Goal: Task Accomplishment & Management: Use online tool/utility

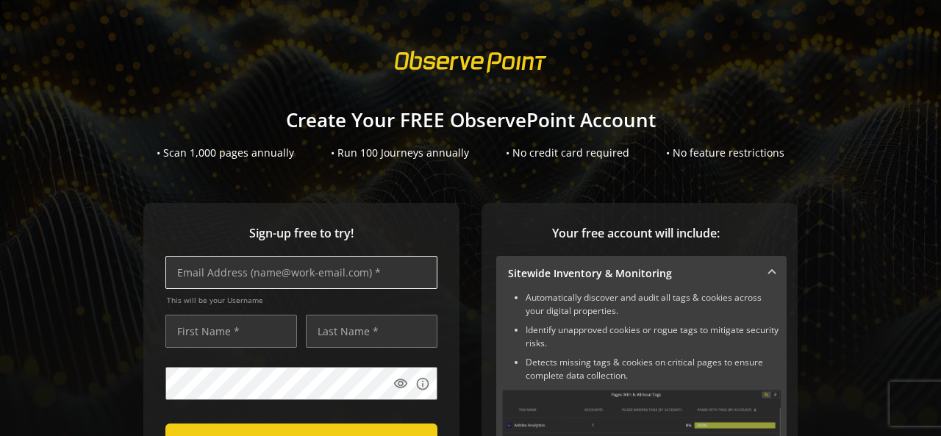
click at [396, 273] on input "text" at bounding box center [301, 272] width 272 height 33
type input "[PERSON_NAME][EMAIL_ADDRESS][DOMAIN_NAME]"
type input "[PERSON_NAME]"
type input "s"
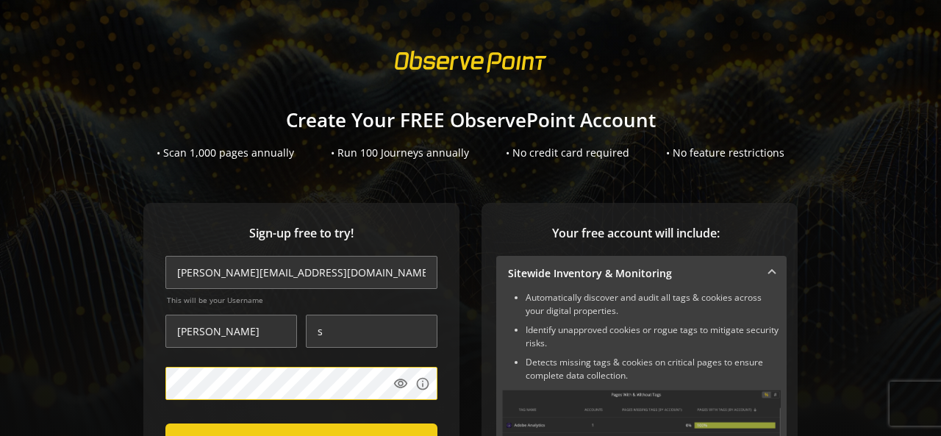
click at [127, 339] on div "Sign-up free to try! [PERSON_NAME][EMAIL_ADDRESS][DOMAIN_NAME] This will be you…" at bounding box center [471, 432] width 906 height 459
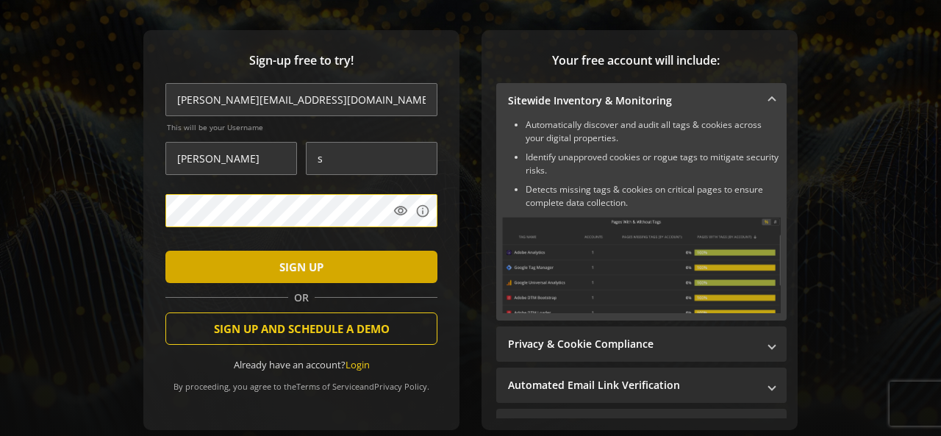
scroll to position [192, 0]
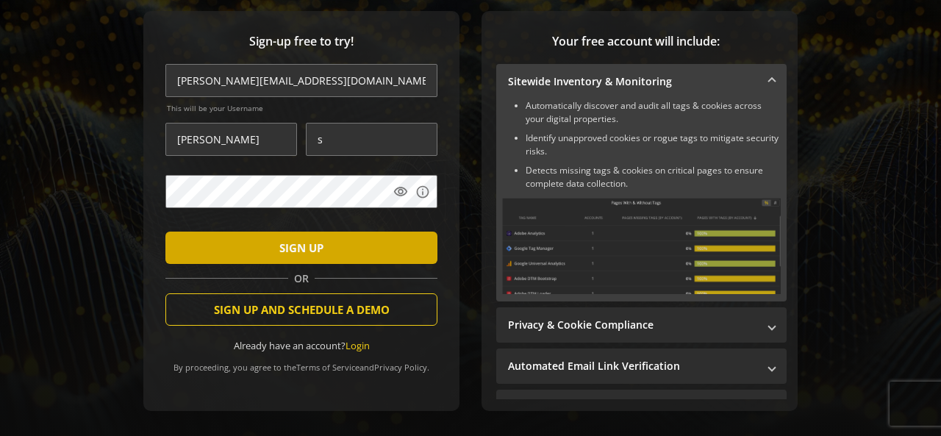
click at [290, 240] on span "SIGN UP" at bounding box center [301, 248] width 44 height 26
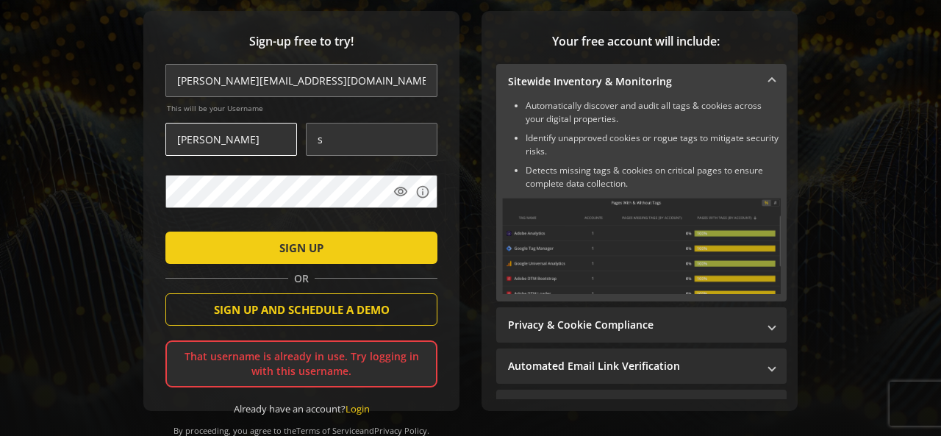
click at [268, 137] on input "[PERSON_NAME]" at bounding box center [231, 139] width 132 height 33
type input "karuppiahxerago"
click at [244, 140] on input "karuppiahxerago" at bounding box center [231, 139] width 132 height 33
type input "[PERSON_NAME]"
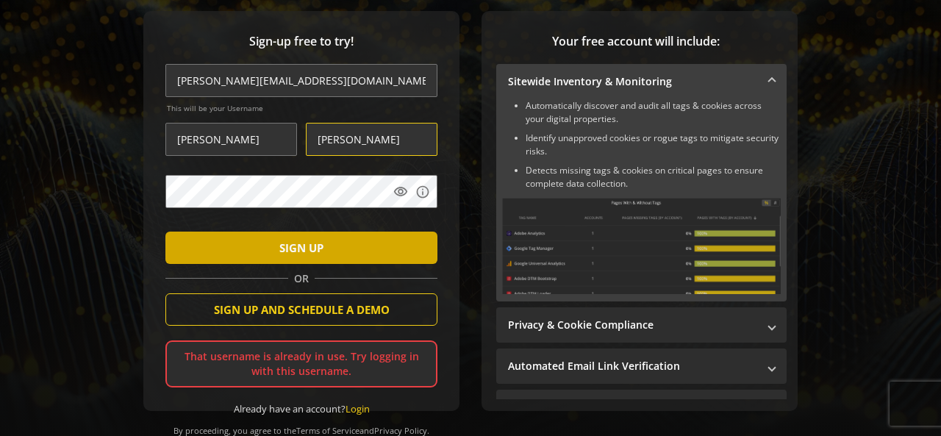
type input "[PERSON_NAME]"
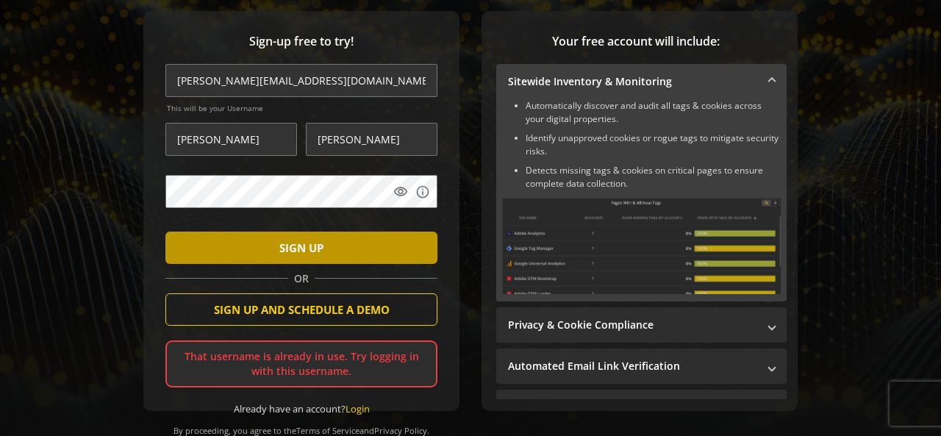
click at [298, 257] on span "SIGN UP" at bounding box center [301, 248] width 44 height 26
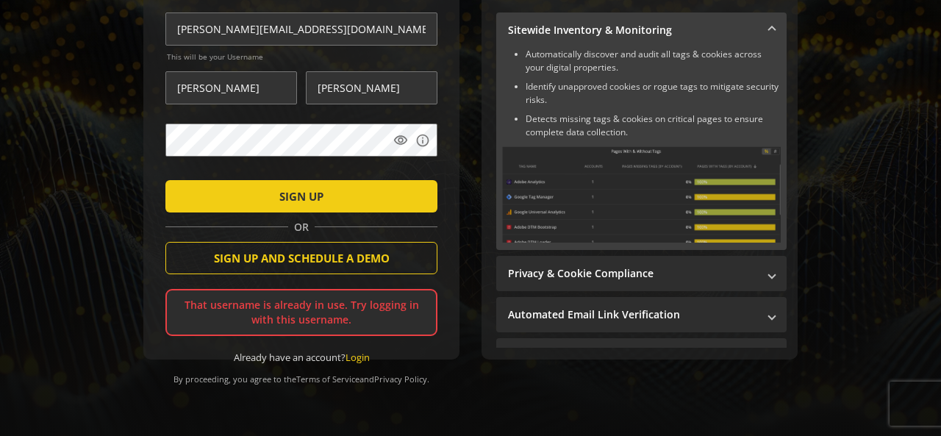
scroll to position [248, 0]
click at [357, 357] on link "Login" at bounding box center [358, 357] width 24 height 13
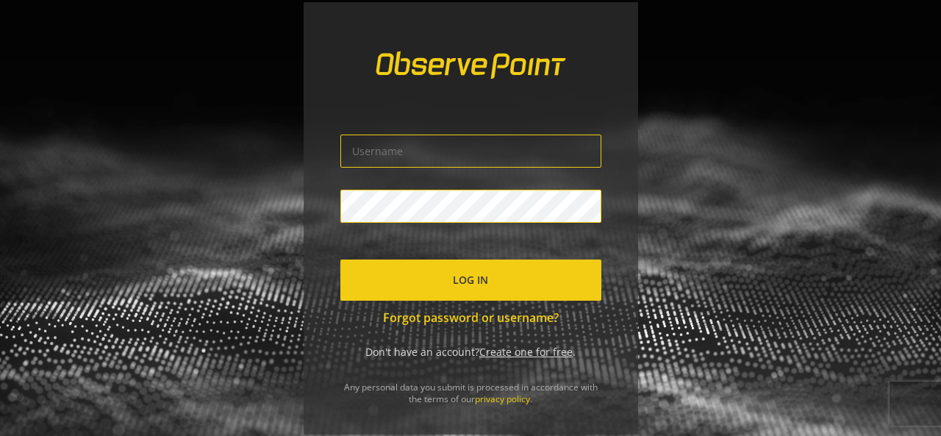
type input "[PERSON_NAME][EMAIL_ADDRESS][DOMAIN_NAME]"
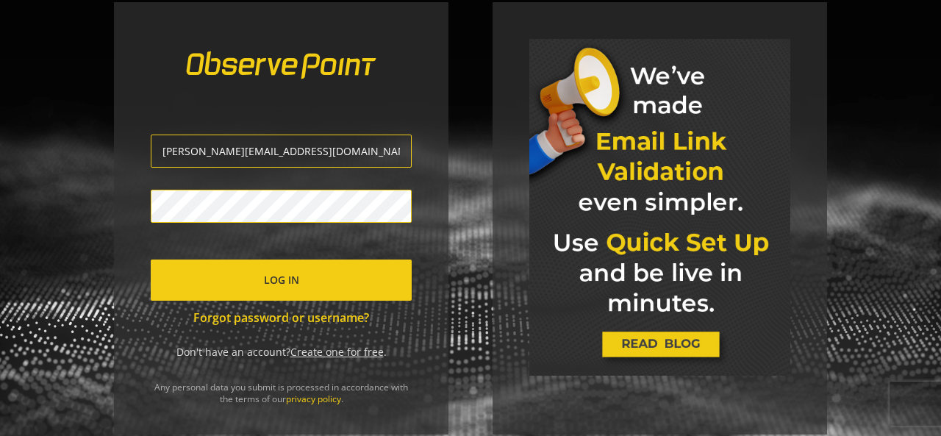
click at [259, 282] on span "submit" at bounding box center [281, 280] width 261 height 35
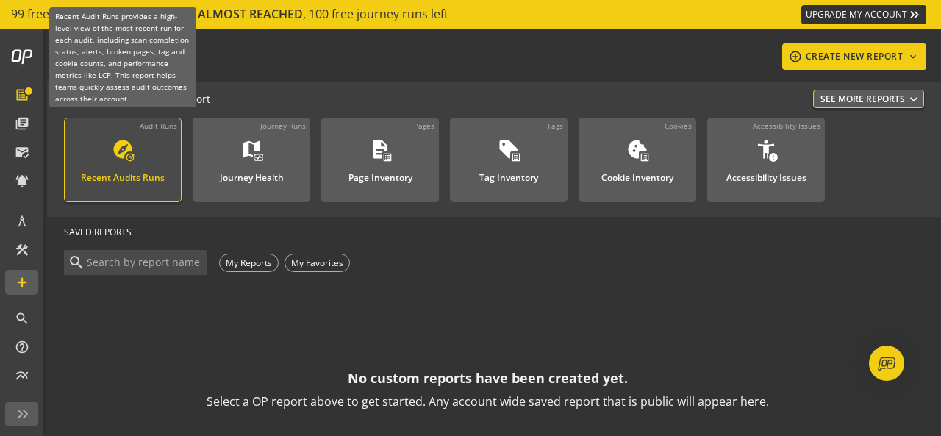
click at [145, 168] on div "Recent Audits Runs" at bounding box center [123, 173] width 84 height 19
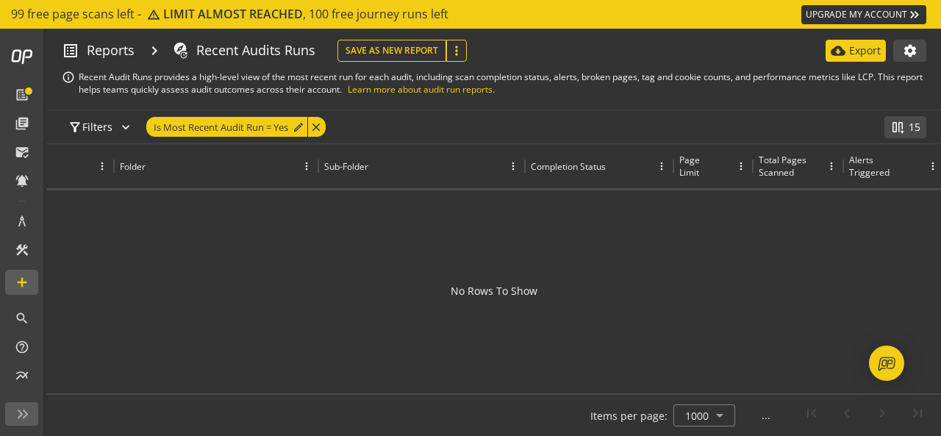
scroll to position [0, 532]
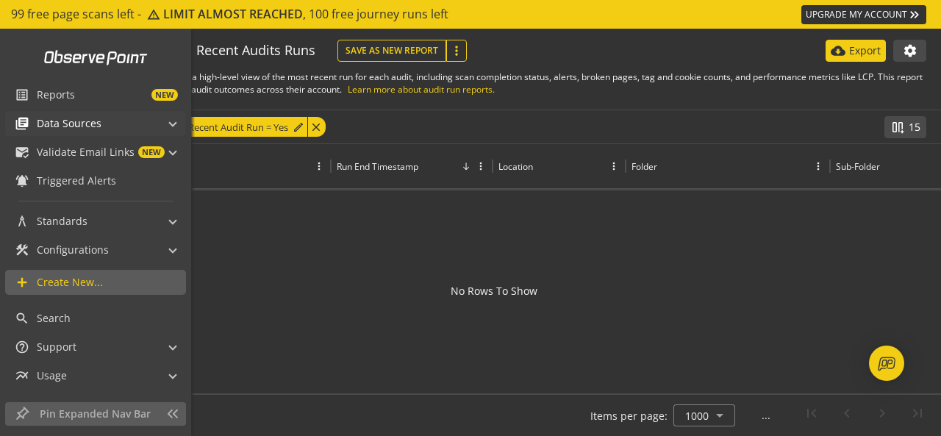
click at [68, 111] on div "library_books Data Sources" at bounding box center [58, 123] width 87 height 25
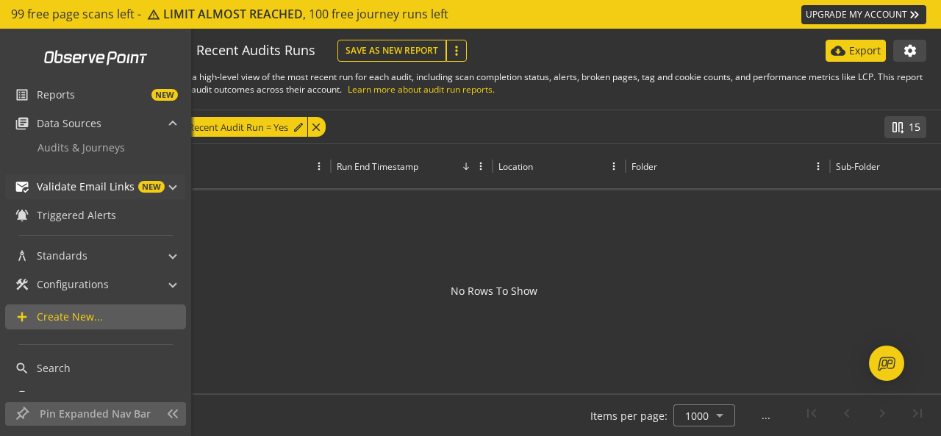
click at [112, 180] on span "Validate Email Links" at bounding box center [86, 186] width 98 height 15
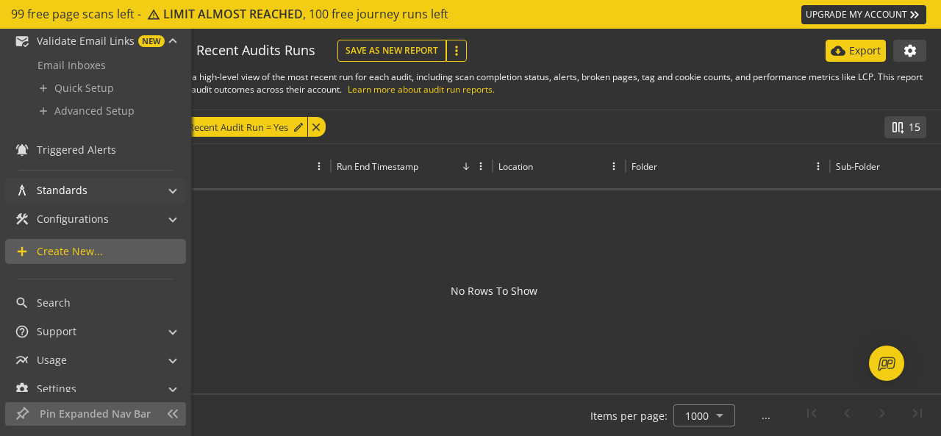
click at [93, 183] on mat-panel-title "architecture Standards" at bounding box center [86, 190] width 143 height 25
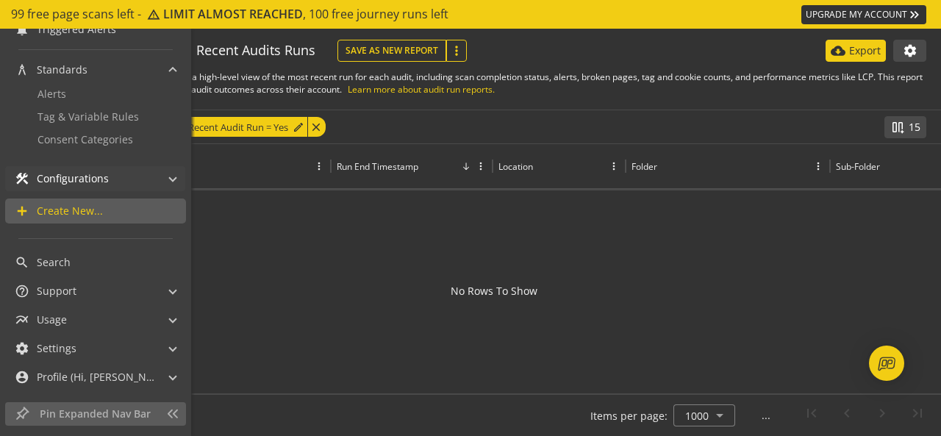
click at [108, 179] on mat-panel-title "construction Configurations" at bounding box center [86, 178] width 143 height 25
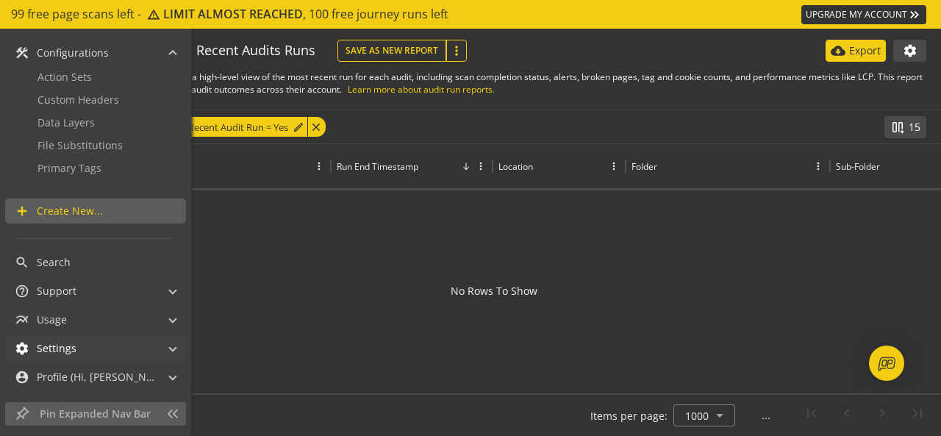
click at [90, 351] on mat-panel-title "settings Settings" at bounding box center [86, 348] width 143 height 25
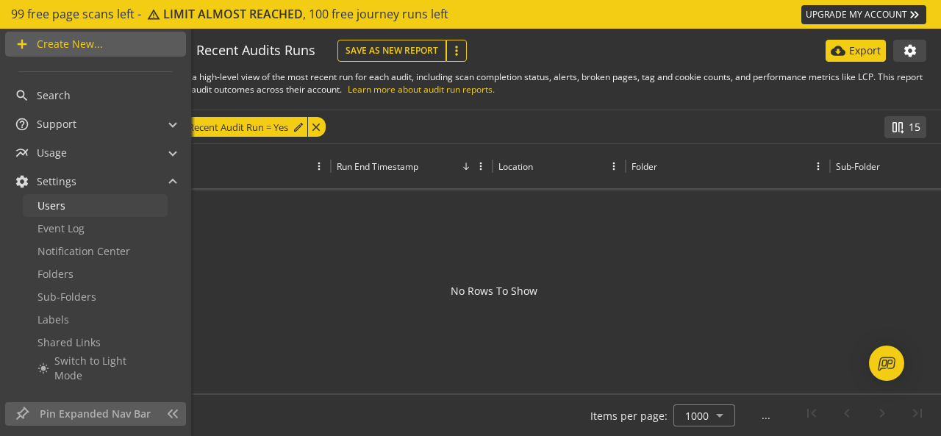
click at [62, 205] on span "Users" at bounding box center [52, 206] width 28 height 14
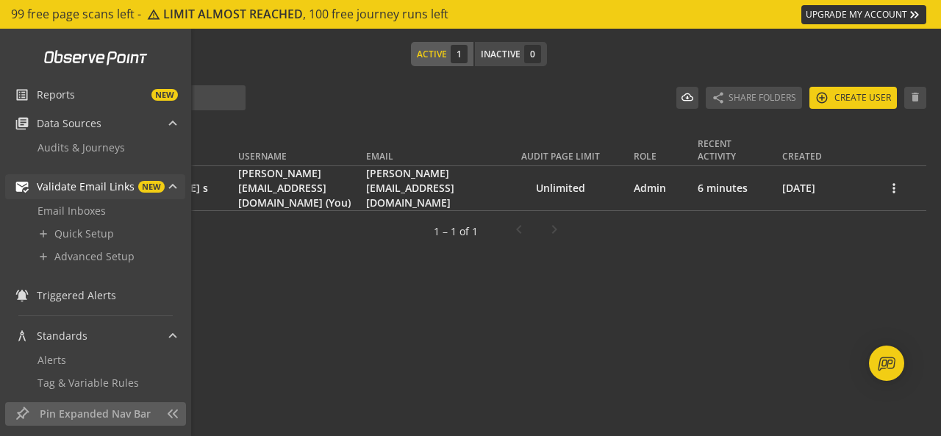
click at [157, 190] on span "NEW" at bounding box center [151, 187] width 26 height 12
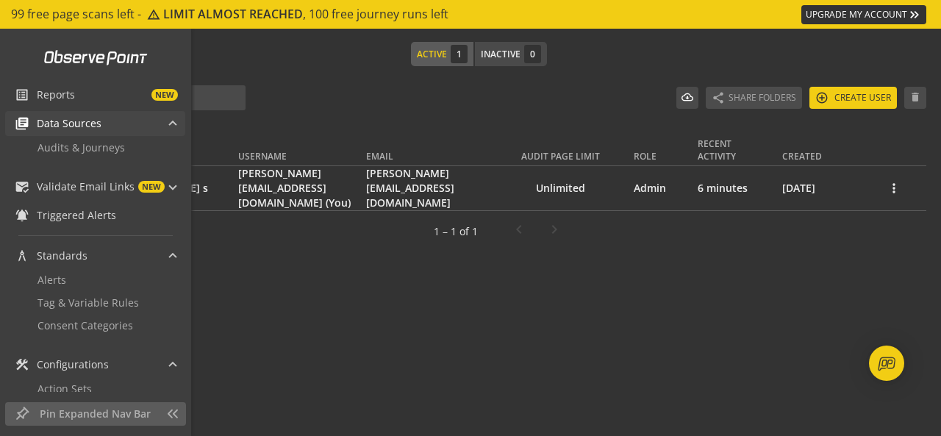
click at [160, 124] on span "library_books Data Sources" at bounding box center [92, 123] width 155 height 25
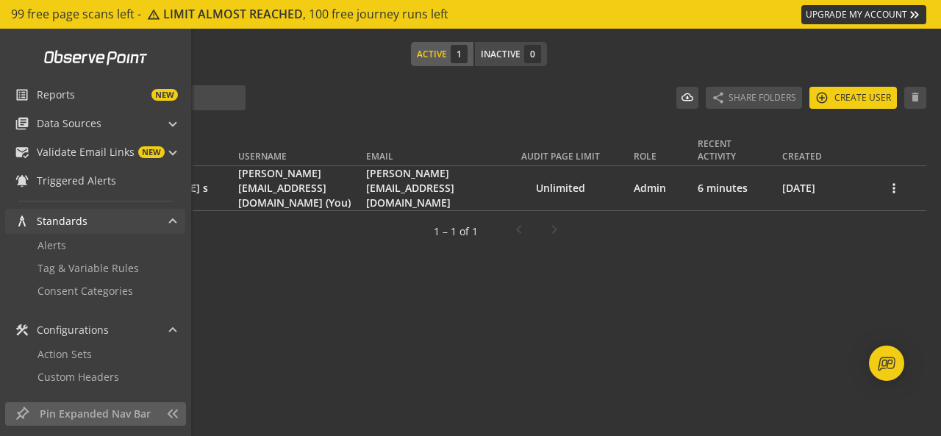
click at [170, 215] on span at bounding box center [173, 222] width 6 height 15
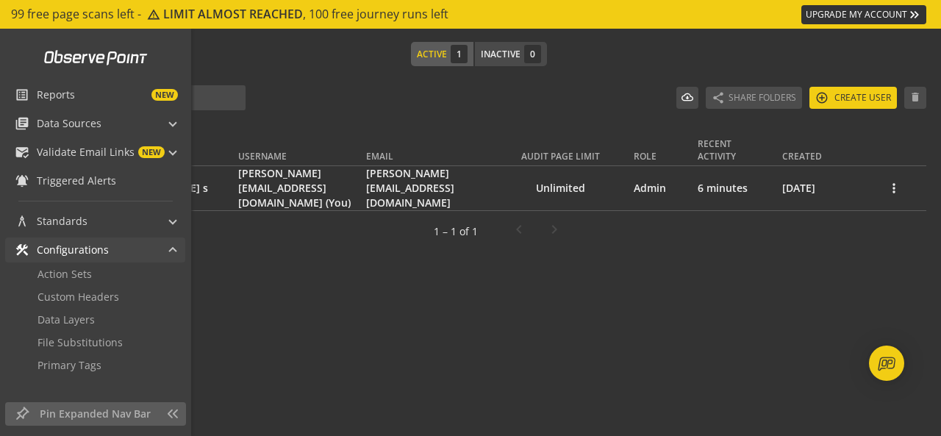
click at [170, 251] on span at bounding box center [173, 251] width 6 height 15
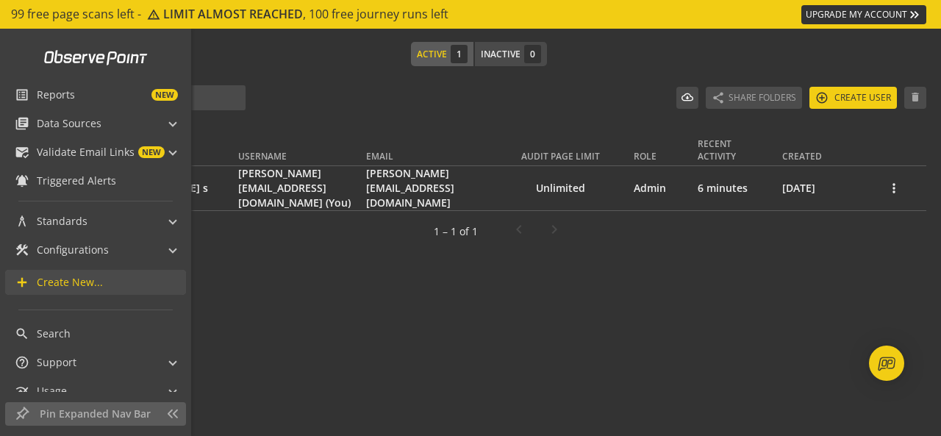
click at [115, 282] on span "Create New..." at bounding box center [111, 282] width 149 height 15
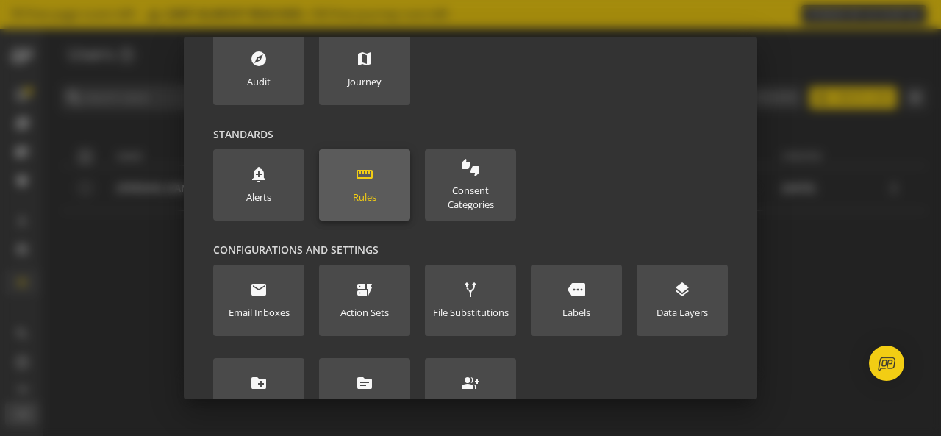
scroll to position [2, 0]
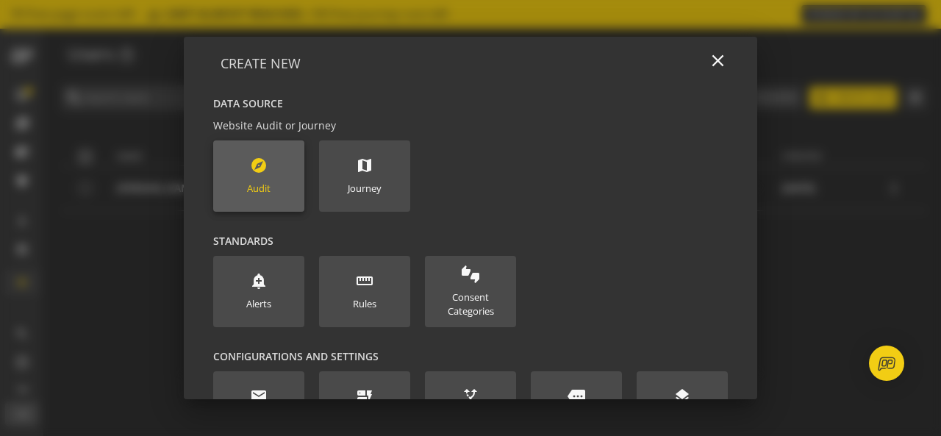
click at [261, 179] on div "explore Audit" at bounding box center [259, 176] width 24 height 39
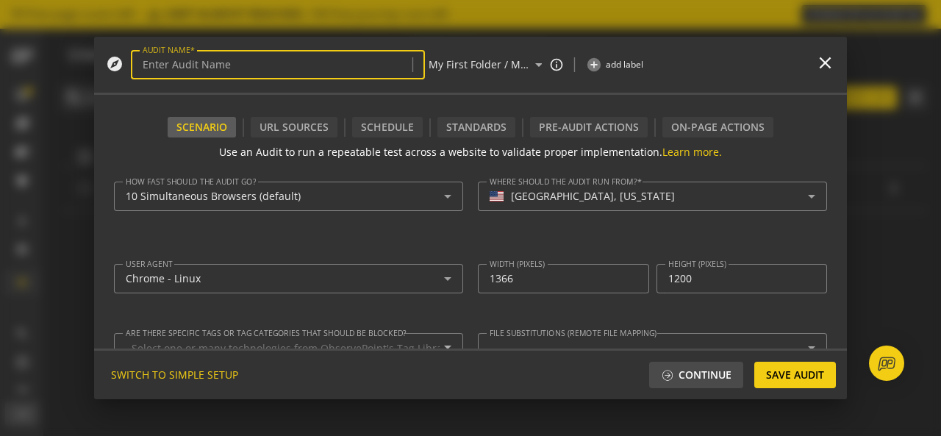
type textarea "[PERSON_NAME][EMAIL_ADDRESS][DOMAIN_NAME]"
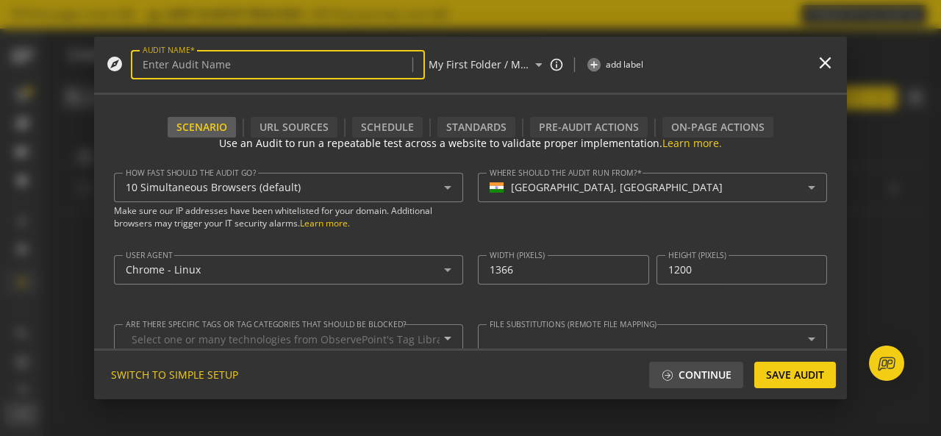
scroll to position [0, 0]
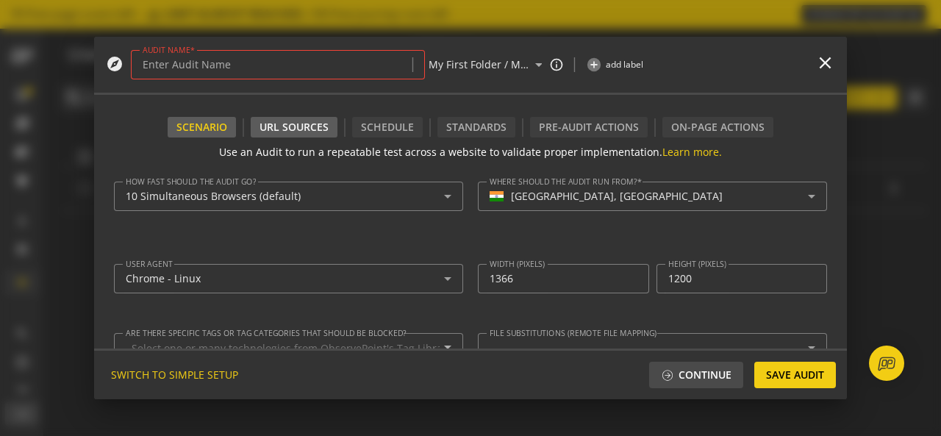
click at [274, 118] on div "URL Sources" at bounding box center [294, 127] width 87 height 21
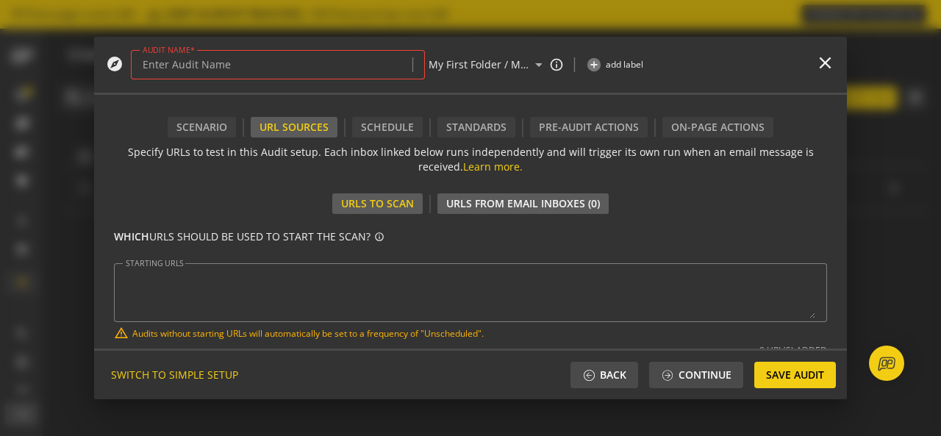
click at [507, 206] on div "URLs From Email Inboxes (0)" at bounding box center [523, 203] width 154 height 15
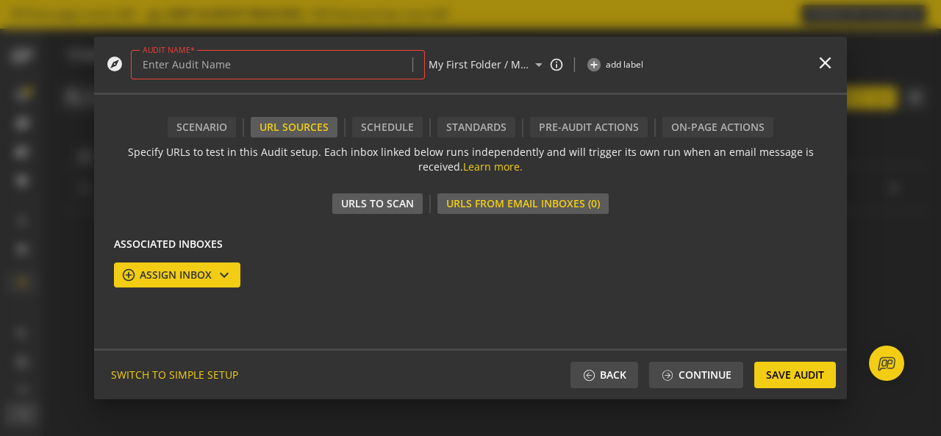
click at [378, 210] on div "URLs to Scan" at bounding box center [377, 203] width 73 height 15
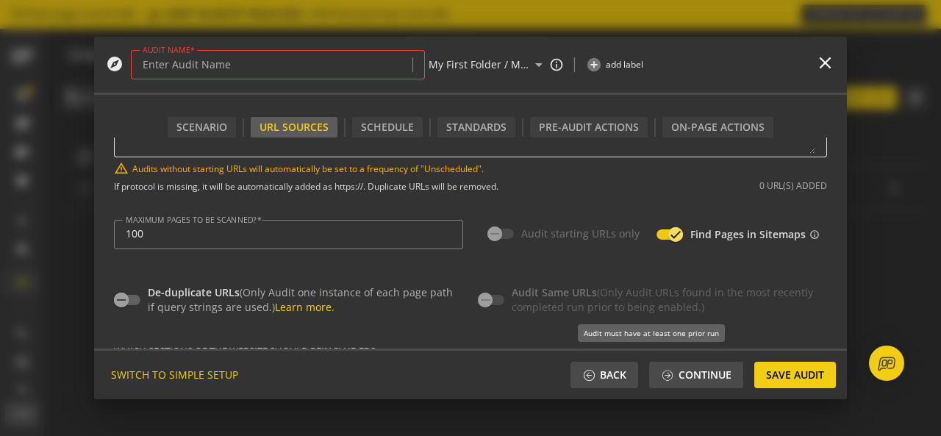
scroll to position [165, 0]
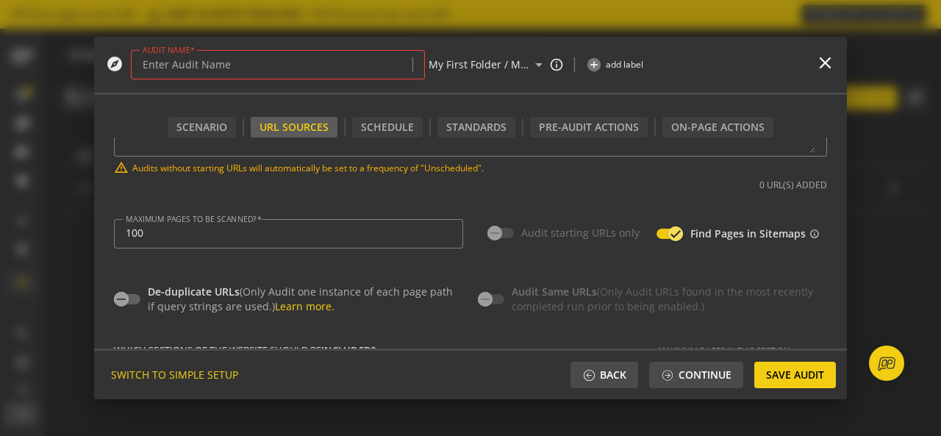
click at [571, 267] on div "De-duplicate URLs (Only Audit one instance of each page path if query strings a…" at bounding box center [470, 288] width 713 height 51
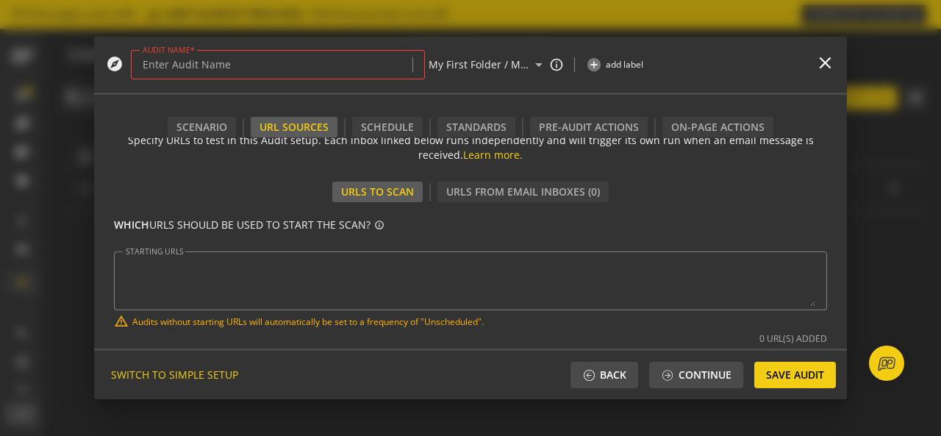
scroll to position [12, 0]
click at [372, 202] on div "URLs to Scan" at bounding box center [377, 192] width 90 height 21
click at [410, 188] on div "URLs to Scan" at bounding box center [377, 192] width 73 height 15
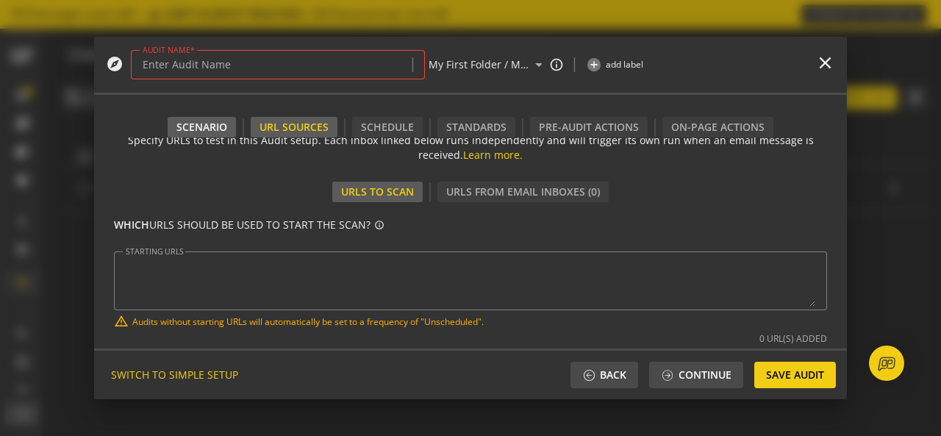
click at [218, 132] on div "Scenario" at bounding box center [201, 127] width 51 height 15
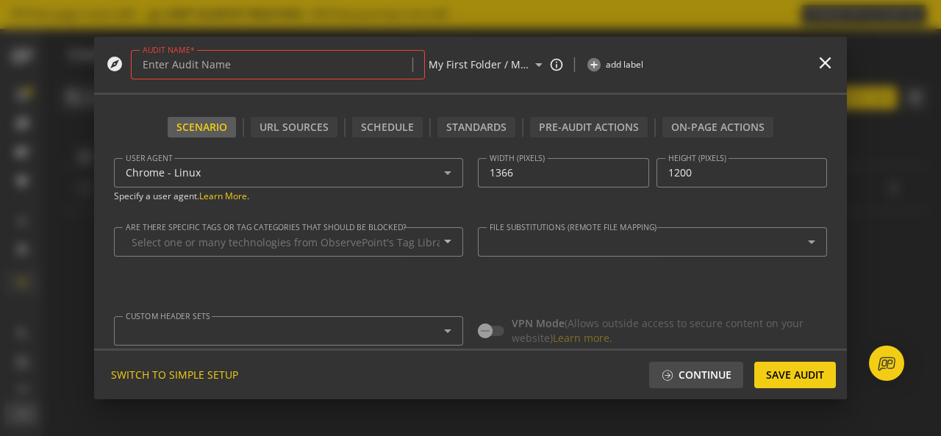
scroll to position [113, 0]
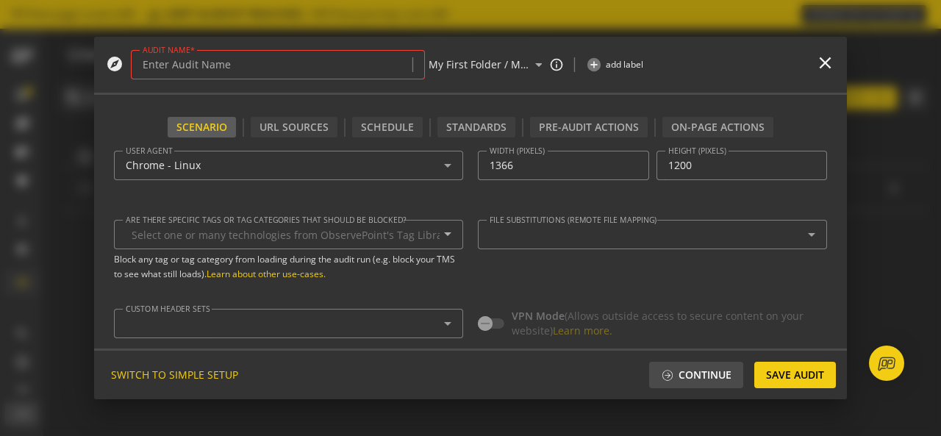
click at [345, 249] on div at bounding box center [288, 256] width 349 height 15
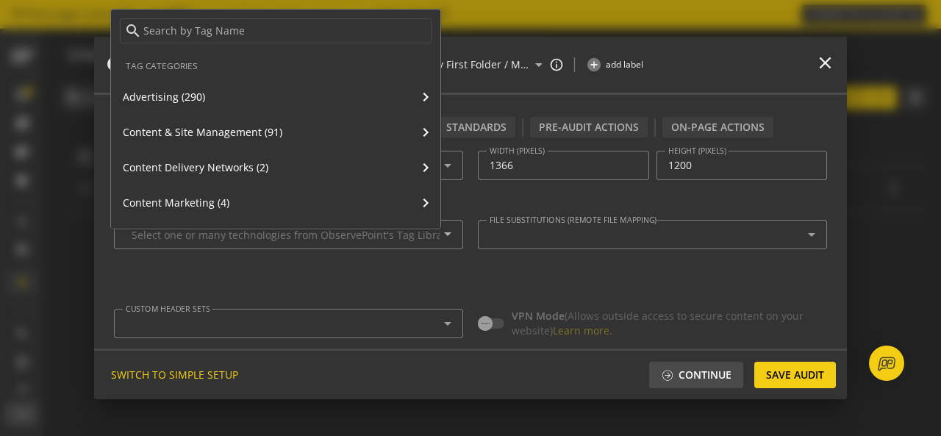
click at [354, 242] on div at bounding box center [470, 218] width 941 height 436
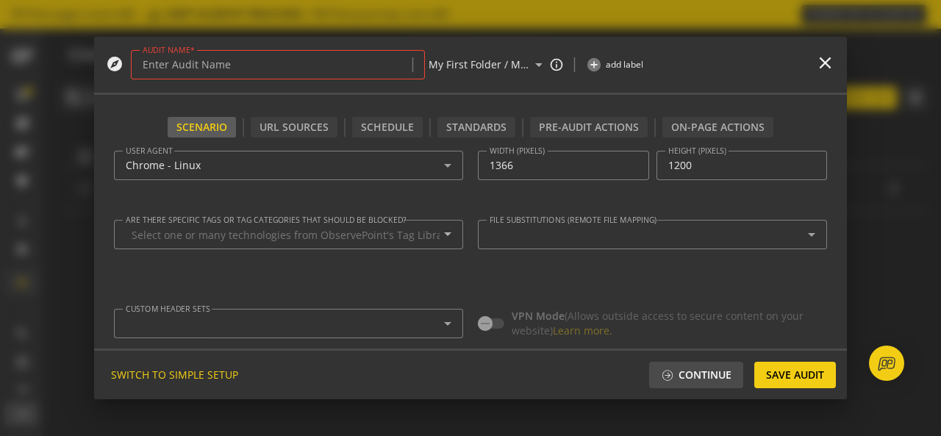
click at [354, 242] on div at bounding box center [280, 234] width 308 height 29
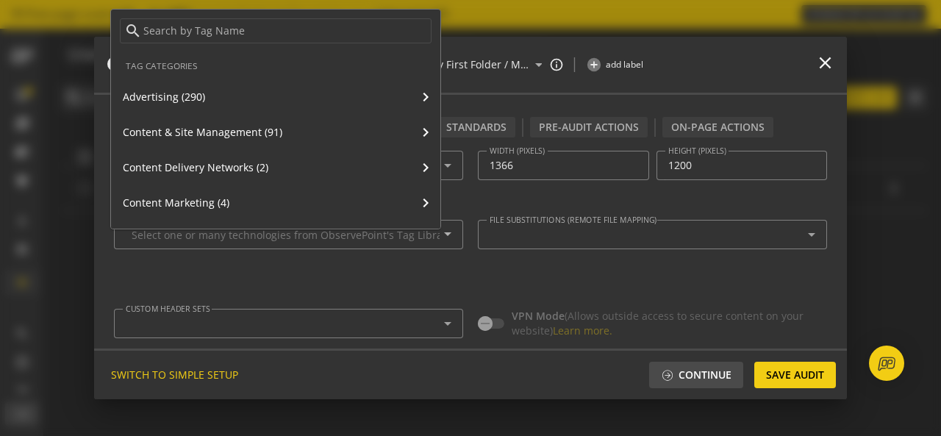
click at [458, 279] on div at bounding box center [470, 218] width 941 height 436
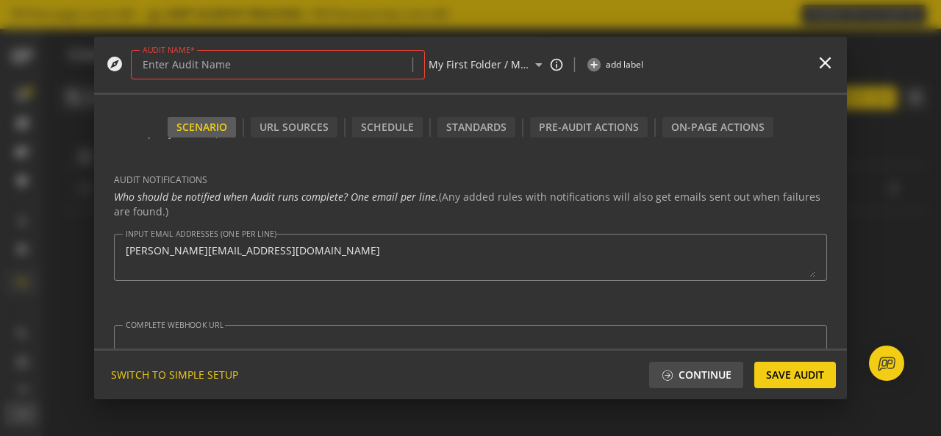
scroll to position [479, 0]
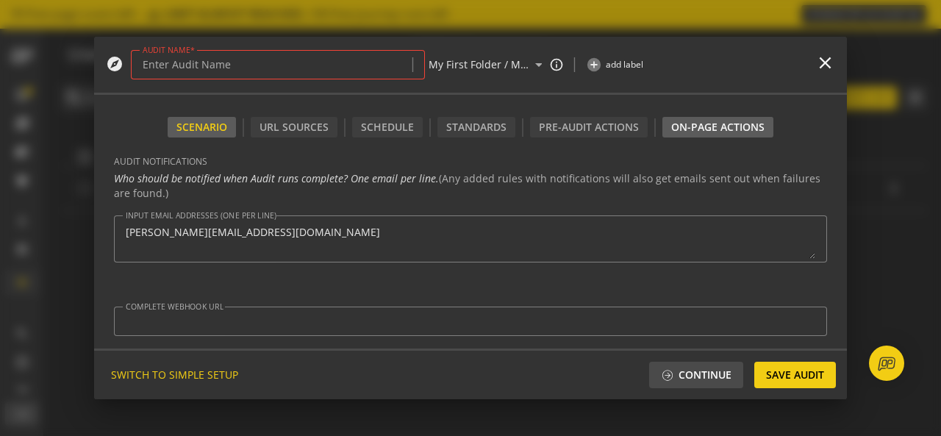
click at [732, 135] on div "On-Page Actions" at bounding box center [718, 127] width 111 height 21
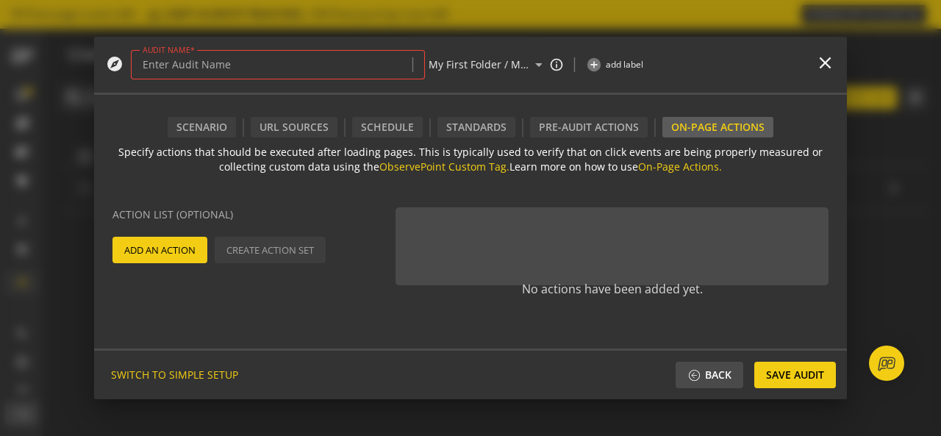
click at [190, 248] on span "Add An Action" at bounding box center [159, 250] width 71 height 26
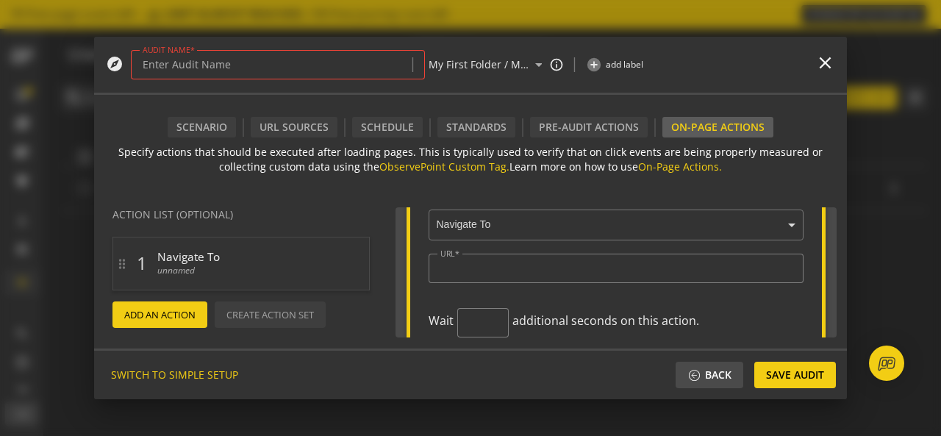
scroll to position [66, 0]
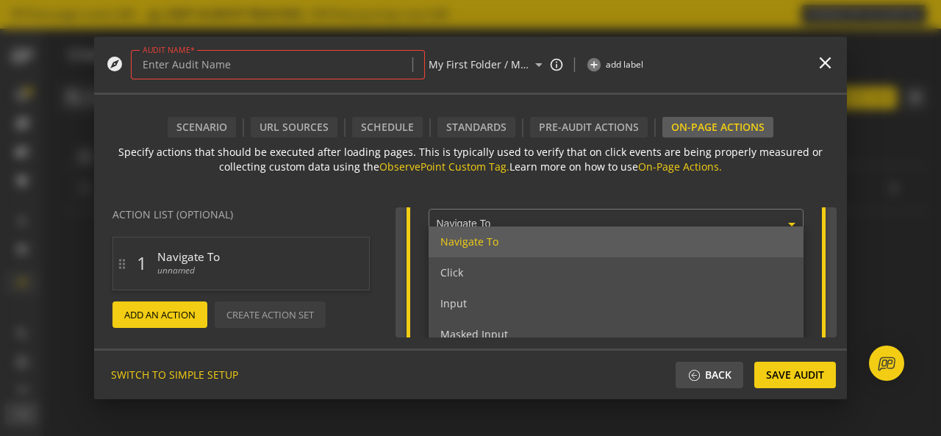
click at [516, 220] on input "text" at bounding box center [620, 224] width 368 height 13
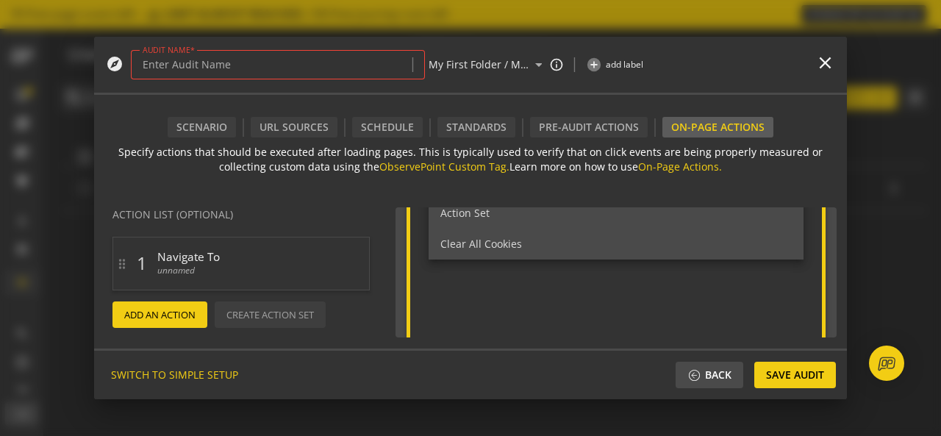
scroll to position [216, 0]
click at [383, 202] on actions-preview "Action List (Optional) drag_indicator 1 Navigate To unnamed delete add Add An A…" at bounding box center [245, 272] width 302 height 152
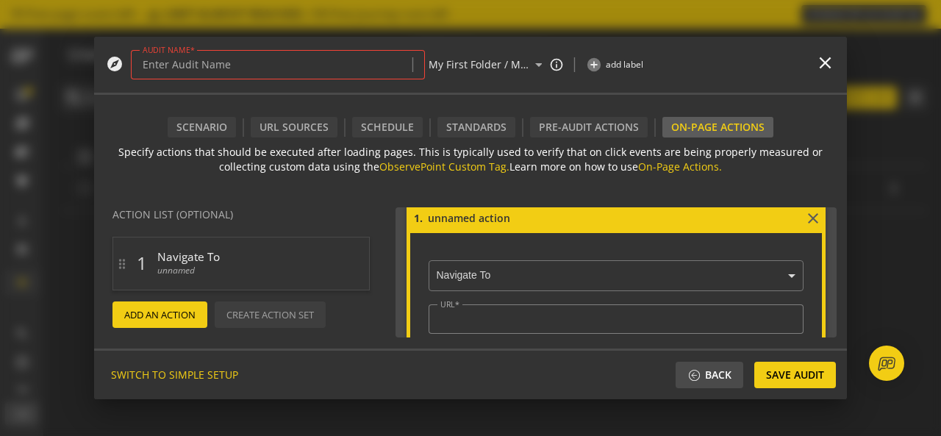
scroll to position [0, 0]
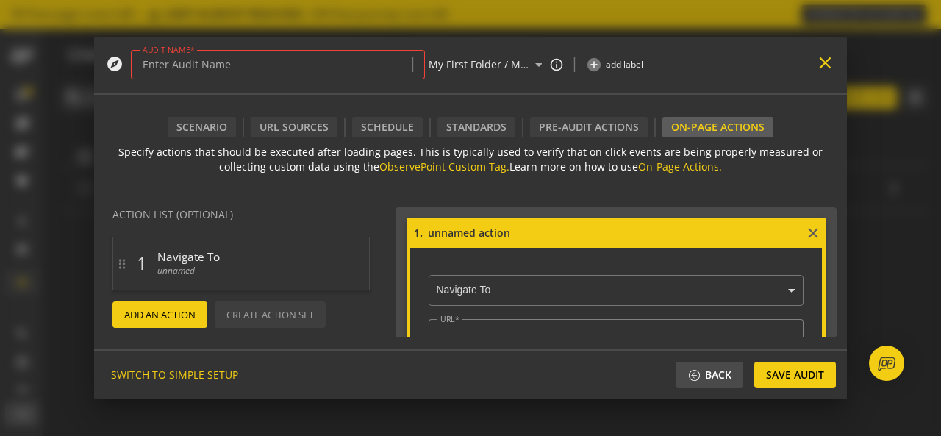
click at [825, 61] on mat-icon "close" at bounding box center [826, 63] width 20 height 20
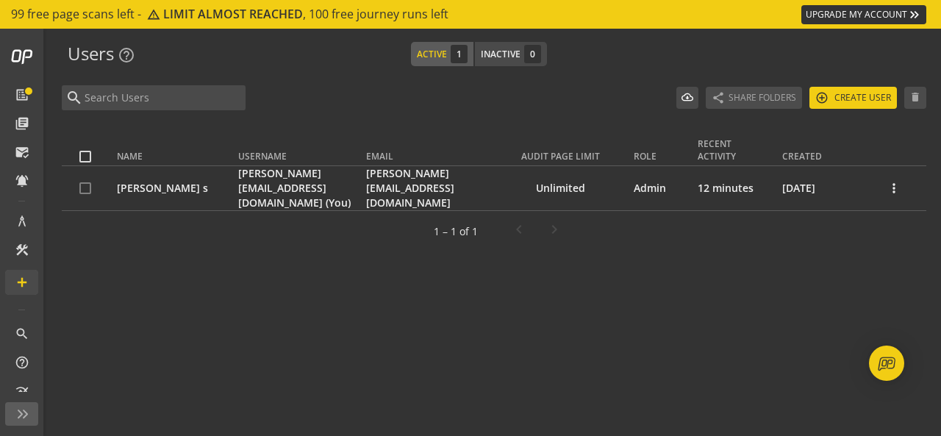
click at [87, 179] on td at bounding box center [89, 188] width 55 height 45
click at [87, 181] on td at bounding box center [89, 188] width 55 height 45
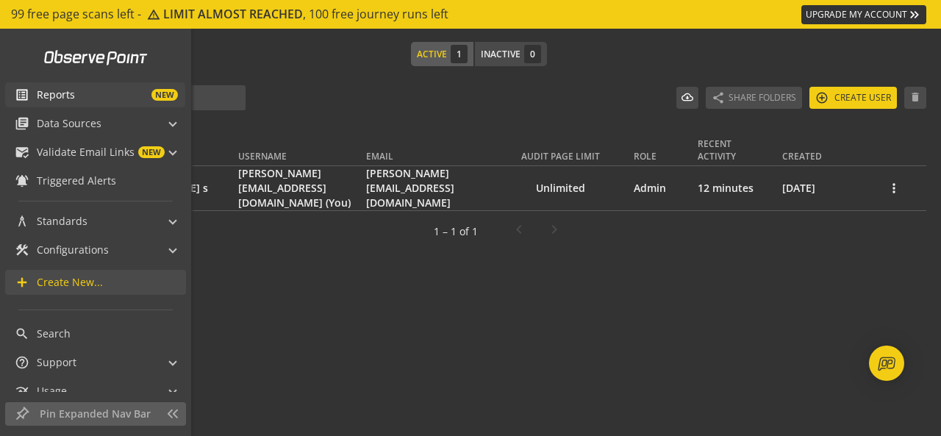
click at [49, 85] on link "list_alt Reports NEW" at bounding box center [95, 94] width 180 height 25
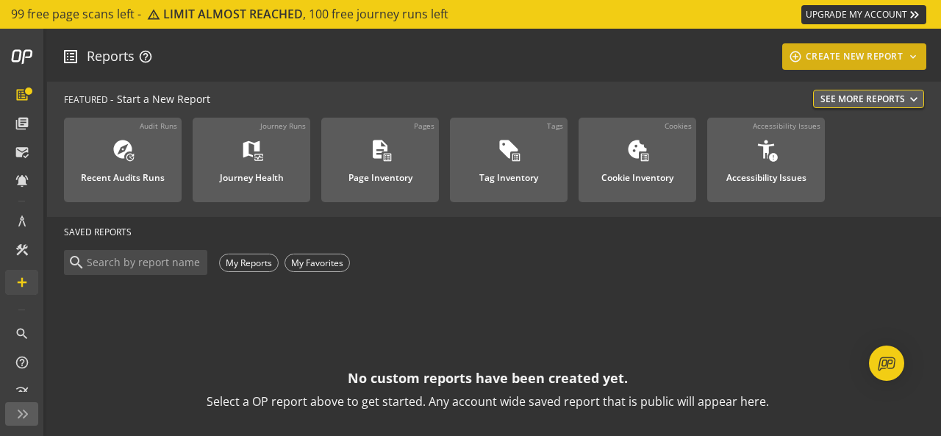
click at [865, 68] on div "add_circle_outline CREATE NEW REPORT keyboard_arrow_down" at bounding box center [854, 56] width 133 height 26
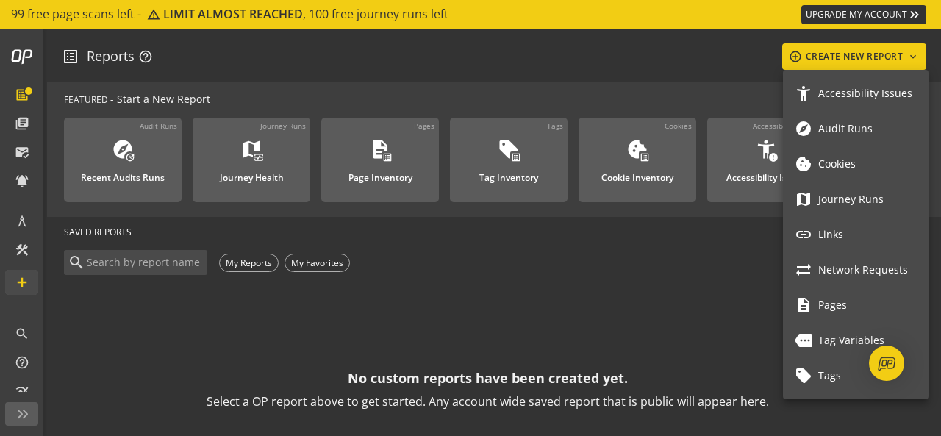
click at [841, 252] on link "sync_alt Network Requests" at bounding box center [856, 269] width 146 height 35
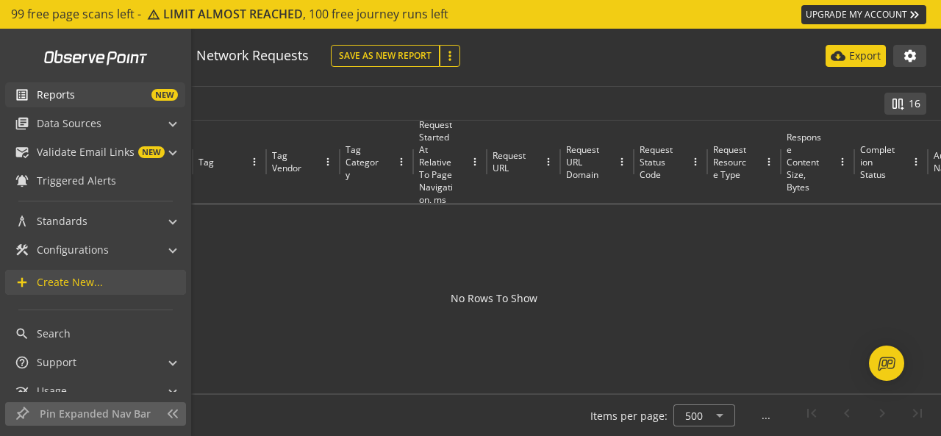
click at [26, 92] on mat-icon "list_alt" at bounding box center [22, 95] width 15 height 15
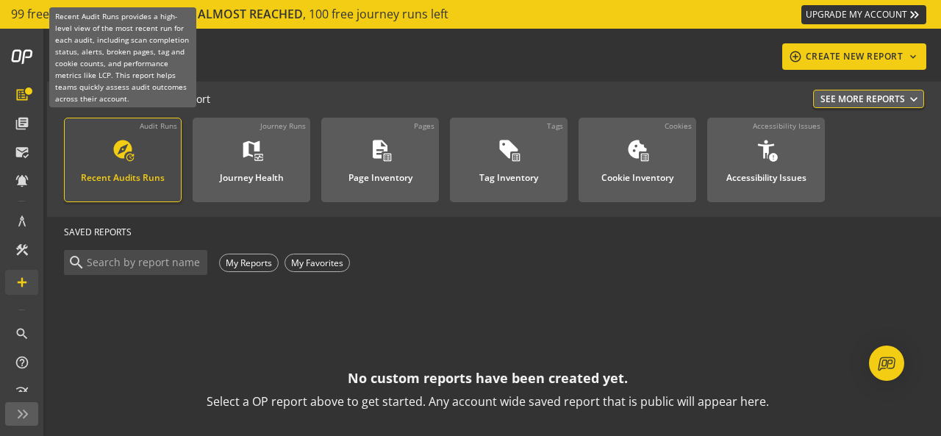
click at [132, 166] on div "Recent Audits Runs" at bounding box center [123, 173] width 84 height 19
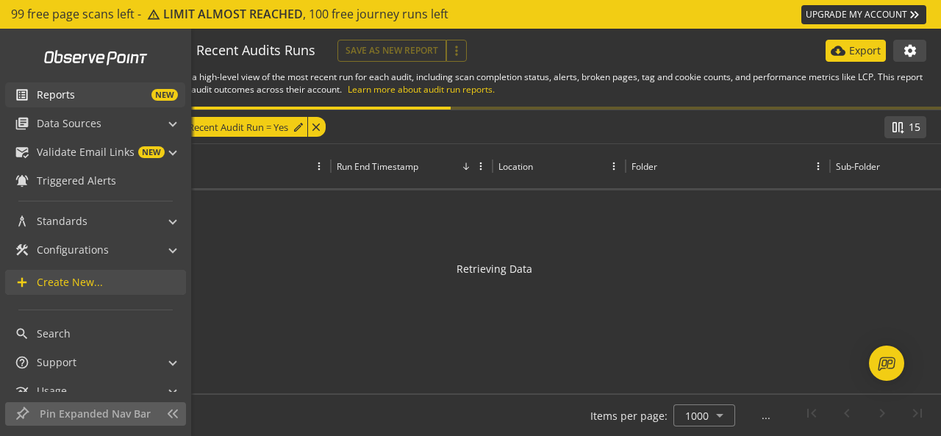
click at [317, 127] on div "close" at bounding box center [316, 127] width 18 height 20
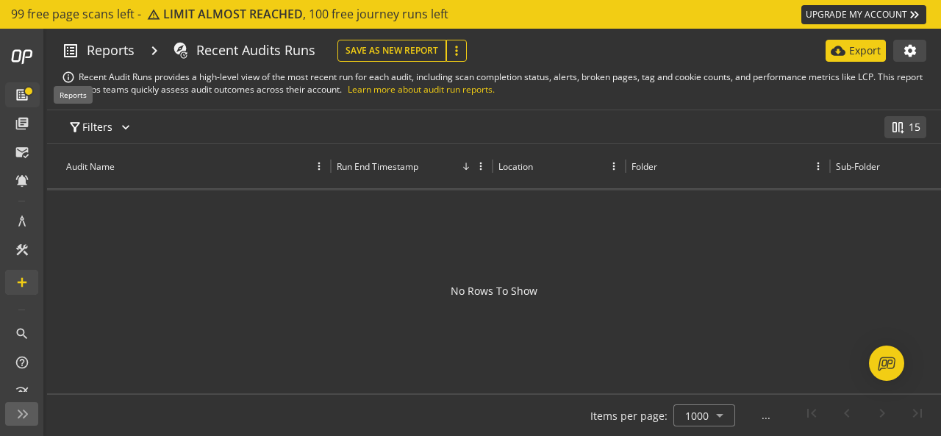
click at [21, 92] on mat-icon "list_alt" at bounding box center [22, 95] width 15 height 15
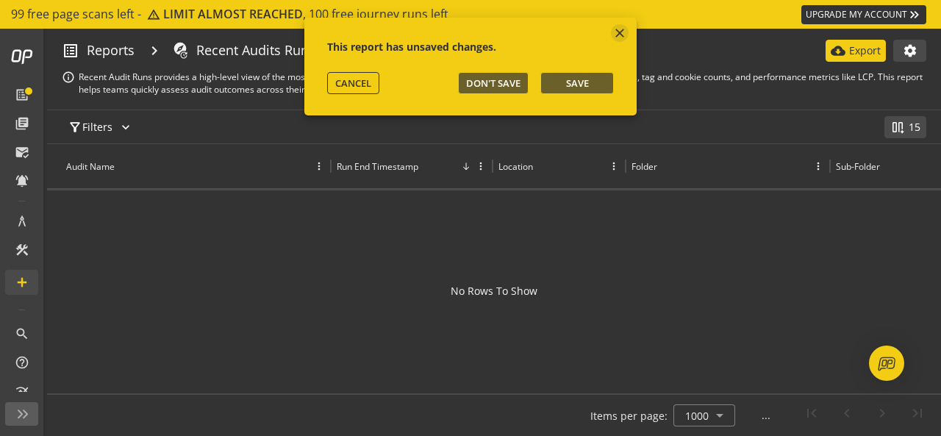
click at [617, 39] on mat-icon "close" at bounding box center [620, 33] width 15 height 15
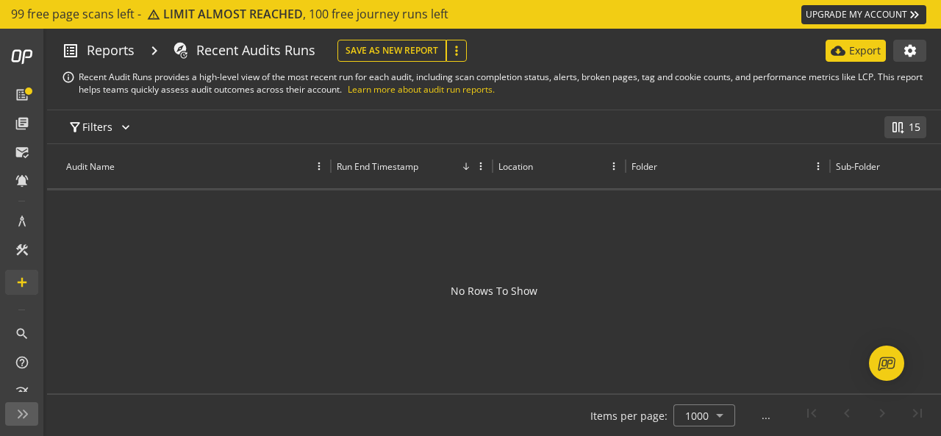
drag, startPoint x: 79, startPoint y: 220, endPoint x: 479, endPoint y: 311, distance: 410.3
click at [479, 311] on div at bounding box center [494, 288] width 894 height 196
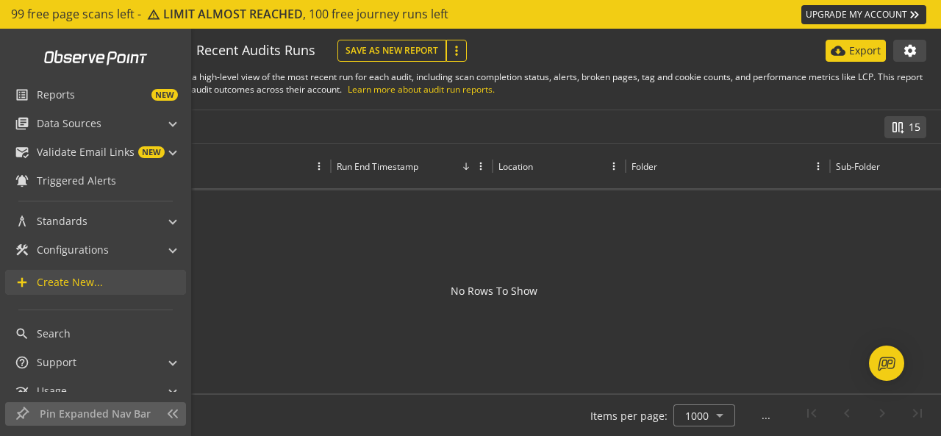
click at [74, 286] on span "Create New..." at bounding box center [70, 282] width 66 height 15
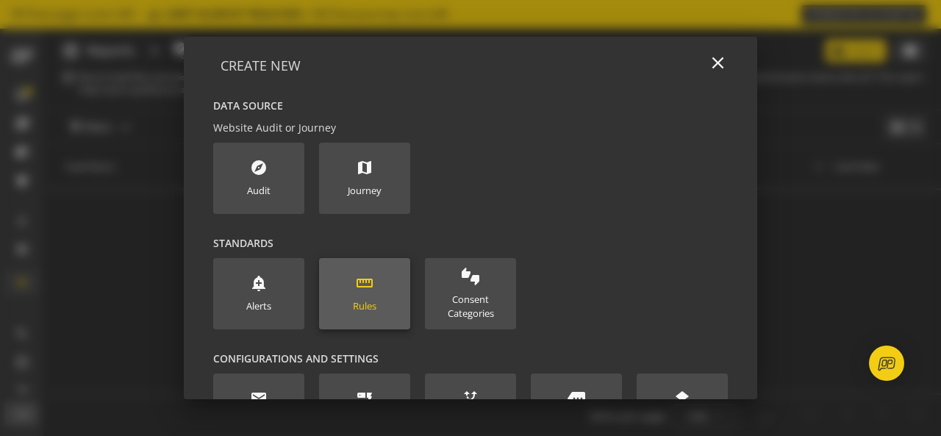
click at [362, 286] on mat-icon "straighten" at bounding box center [365, 283] width 18 height 18
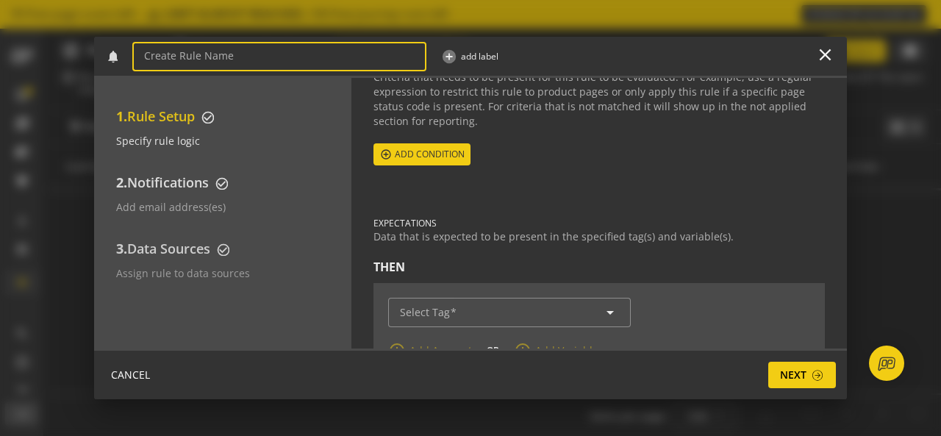
scroll to position [176, 0]
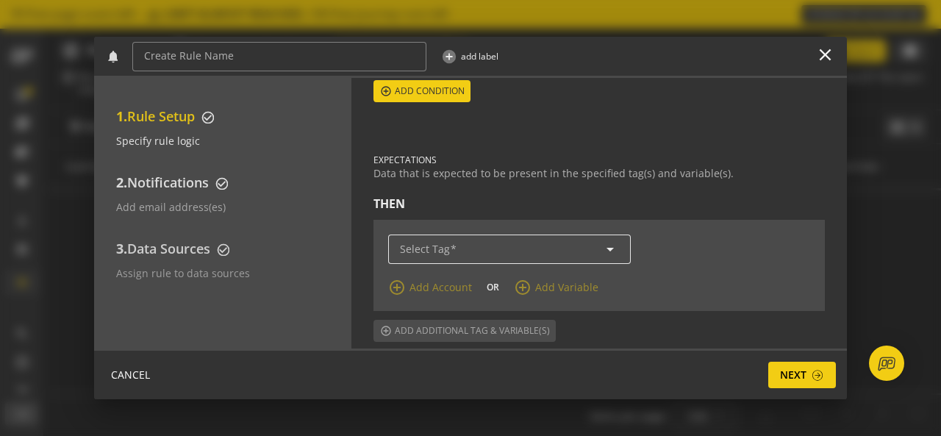
click at [513, 235] on div "arrow_drop_down" at bounding box center [509, 249] width 219 height 29
click at [607, 240] on mat-icon "arrow_drop_down" at bounding box center [611, 249] width 18 height 18
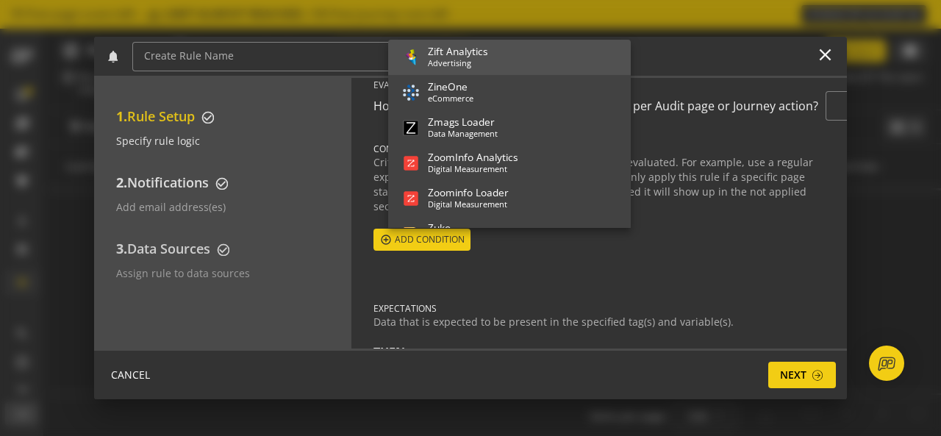
scroll to position [0, 0]
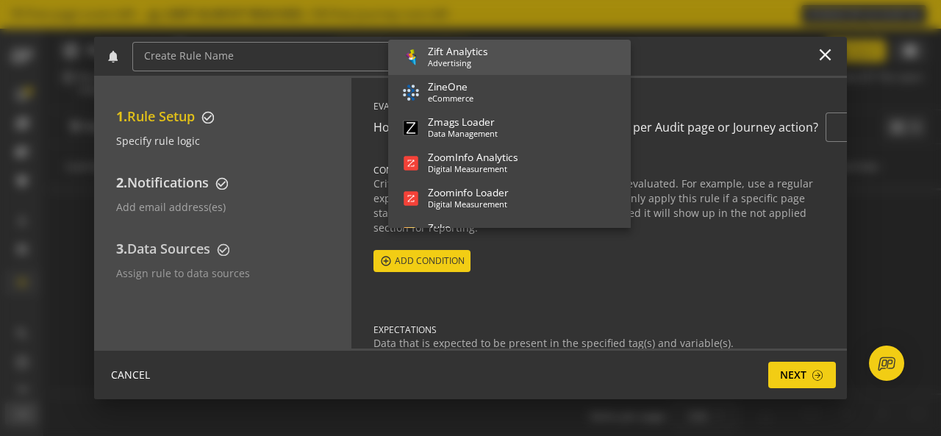
click at [727, 189] on div "Criteria that needs to be present for this rule to be evaluated. For example, u…" at bounding box center [600, 205] width 452 height 59
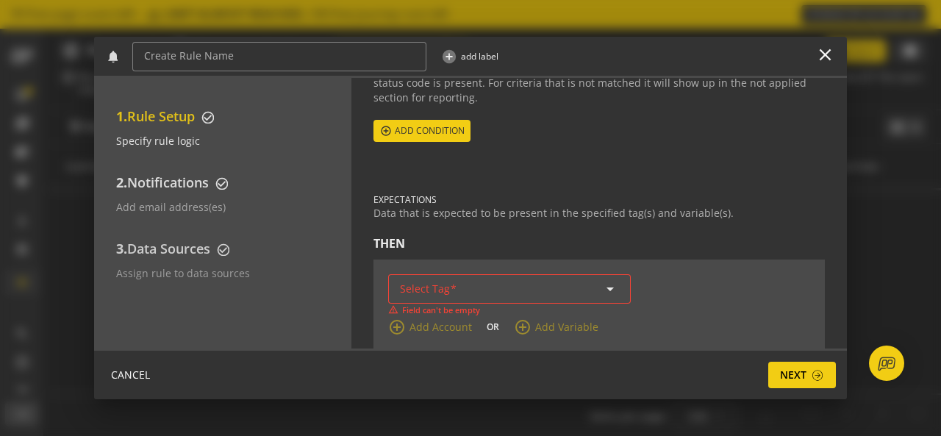
scroll to position [176, 0]
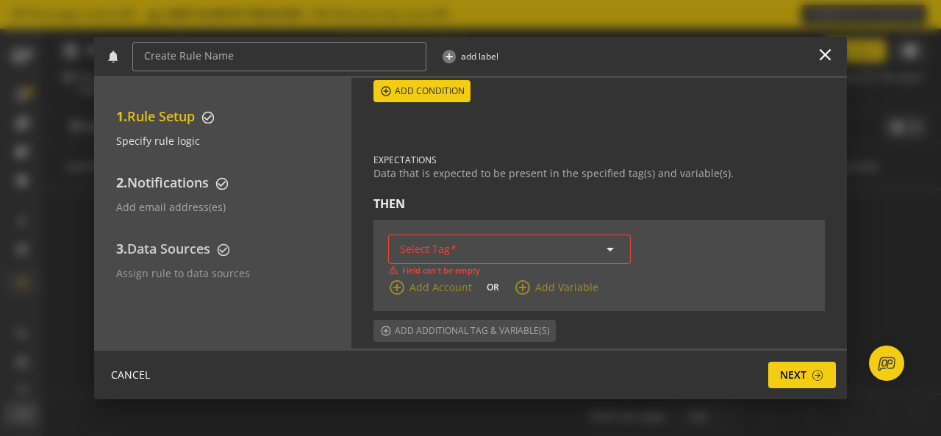
click at [607, 240] on mat-icon "arrow_drop_down" at bounding box center [611, 249] width 18 height 18
click at [600, 243] on input "Select Tag" at bounding box center [509, 249] width 219 height 13
click at [598, 243] on input "Select Tag" at bounding box center [509, 249] width 219 height 13
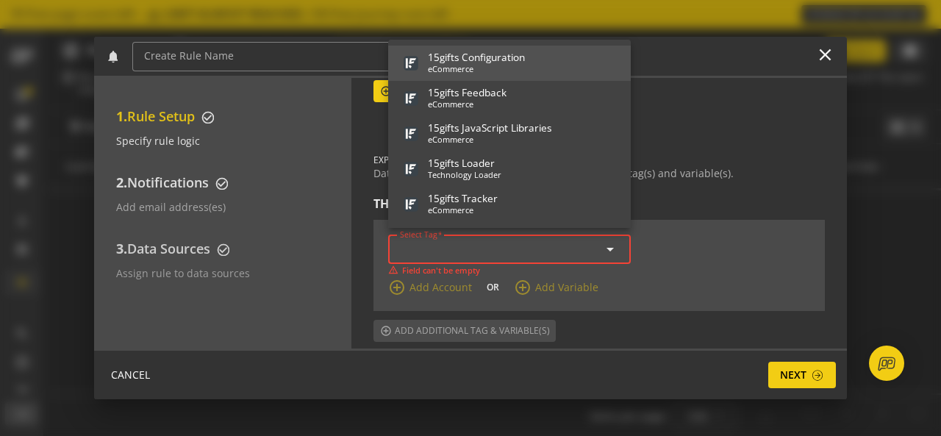
click at [595, 63] on span "1 5 g i f t s C o n f i g u r a t i o n e C o m m e r c e" at bounding box center [509, 63] width 219 height 31
type input "15gifts Configuration"
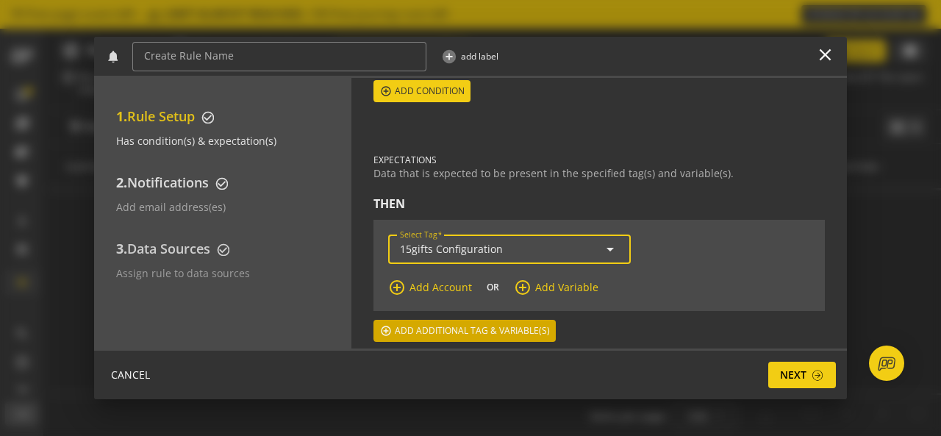
click at [396, 321] on span "Add additional tag & variable(s)" at bounding box center [472, 331] width 155 height 26
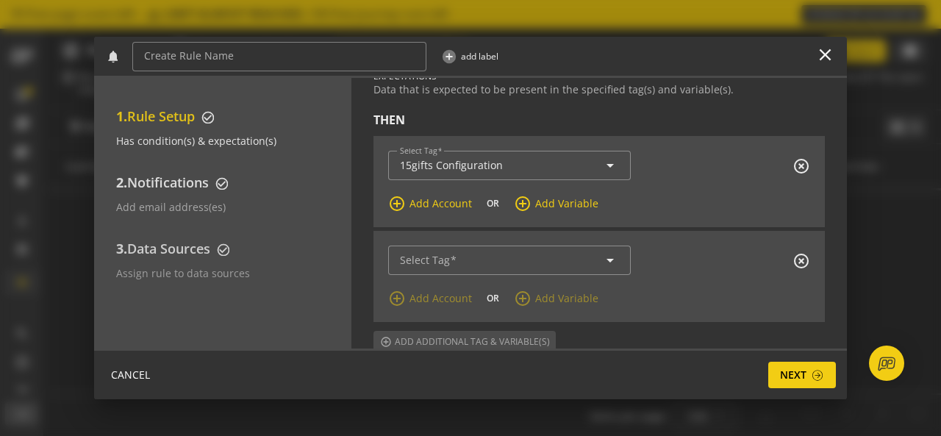
scroll to position [271, 0]
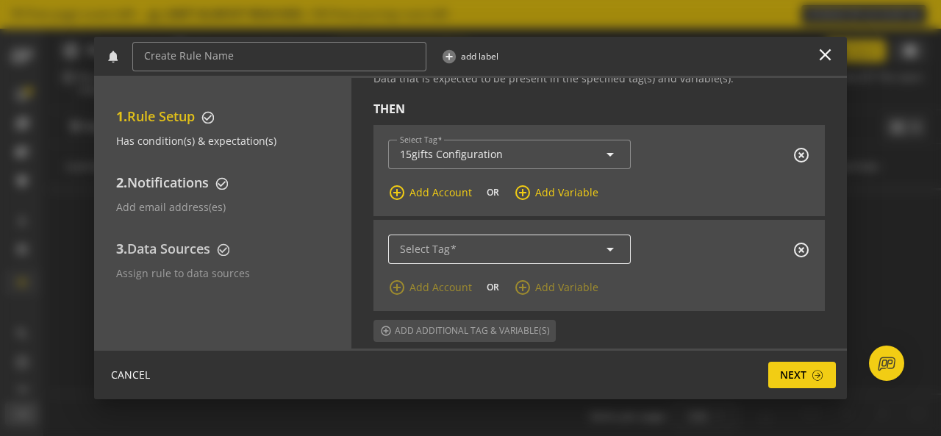
click at [429, 244] on mat-label "Select Tag" at bounding box center [425, 249] width 50 height 14
click at [429, 244] on input "Select Tag" at bounding box center [509, 249] width 219 height 13
click at [457, 243] on input "Select Tag" at bounding box center [509, 249] width 219 height 13
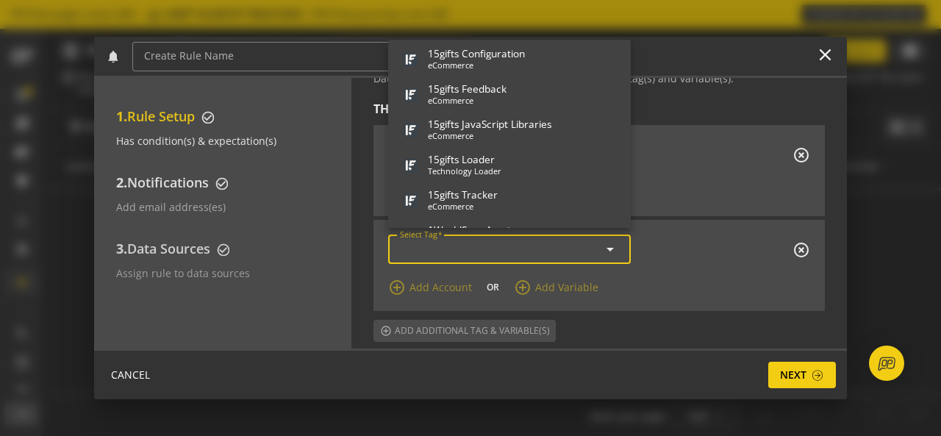
scroll to position [0, 0]
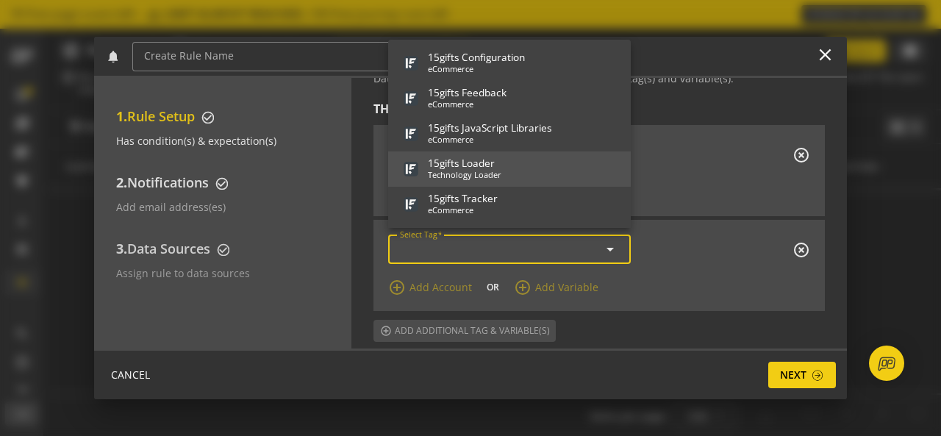
click at [449, 160] on div "1 5 g i f t s L o a d e r" at bounding box center [465, 163] width 74 height 12
type input "15gifts Loader"
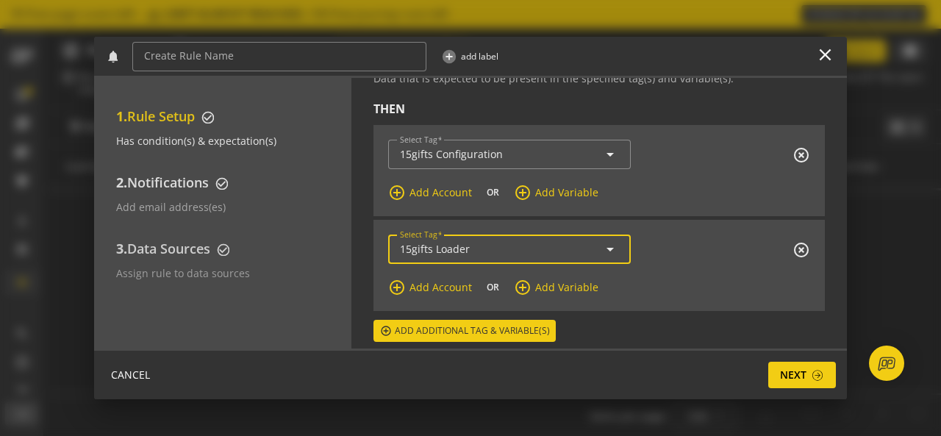
click at [211, 209] on div "Add email address(es)" at bounding box center [226, 207] width 221 height 15
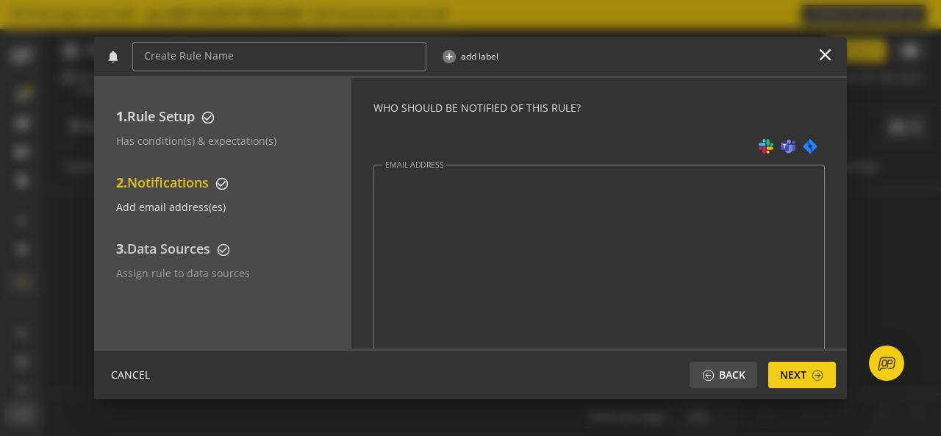
click at [216, 266] on div "Assign rule to data sources" at bounding box center [226, 273] width 221 height 15
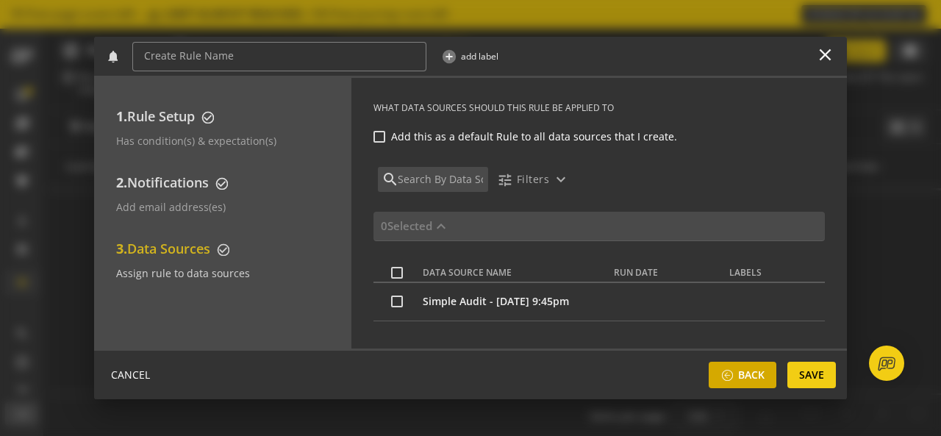
click at [739, 386] on span "Back" at bounding box center [751, 375] width 26 height 26
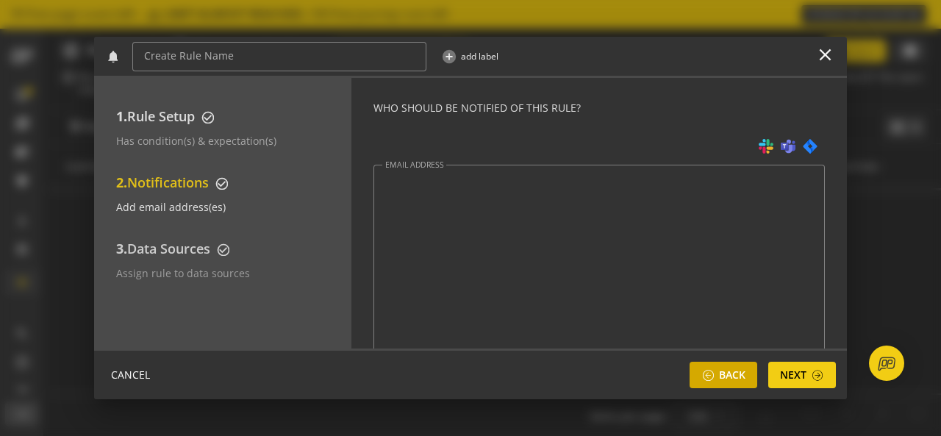
click at [739, 386] on span "Back" at bounding box center [732, 375] width 26 height 26
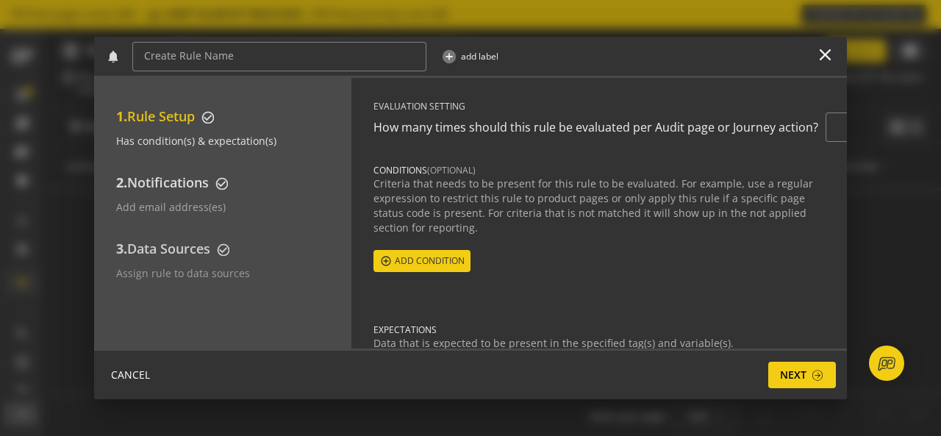
click at [739, 386] on div "CANCEL Back Next Save" at bounding box center [470, 374] width 753 height 51
click at [821, 54] on mat-icon "close" at bounding box center [826, 55] width 20 height 20
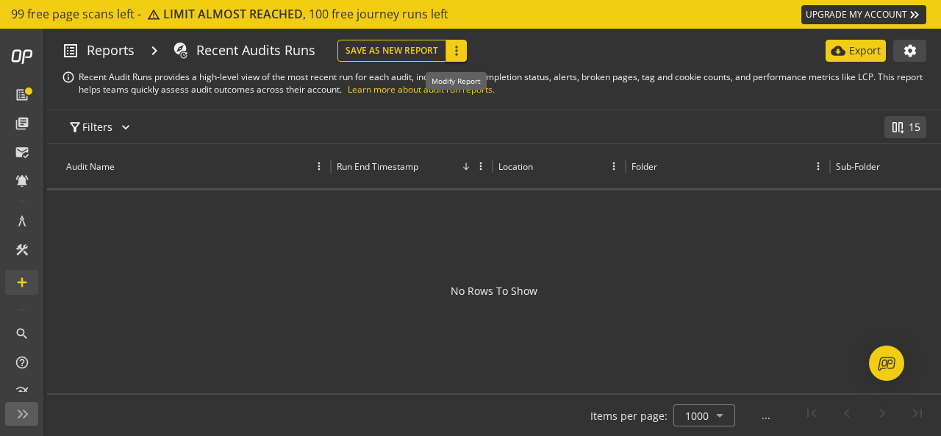
click at [456, 58] on button "more_vert" at bounding box center [456, 51] width 21 height 22
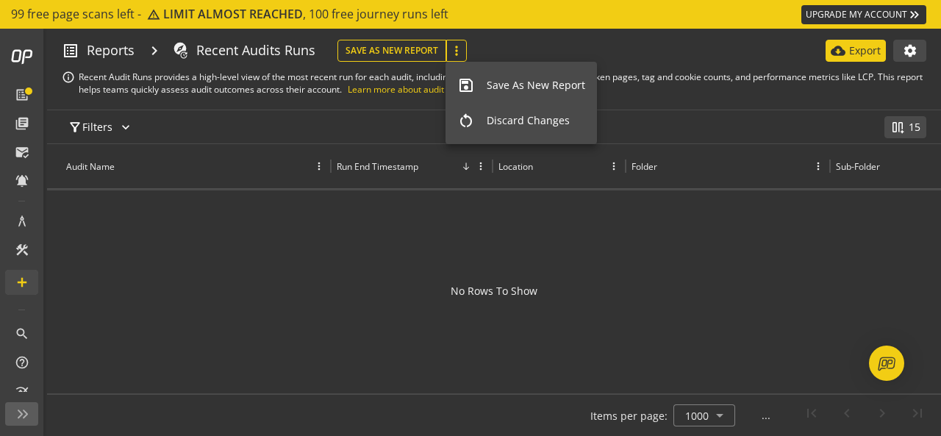
click at [213, 57] on div at bounding box center [470, 218] width 941 height 436
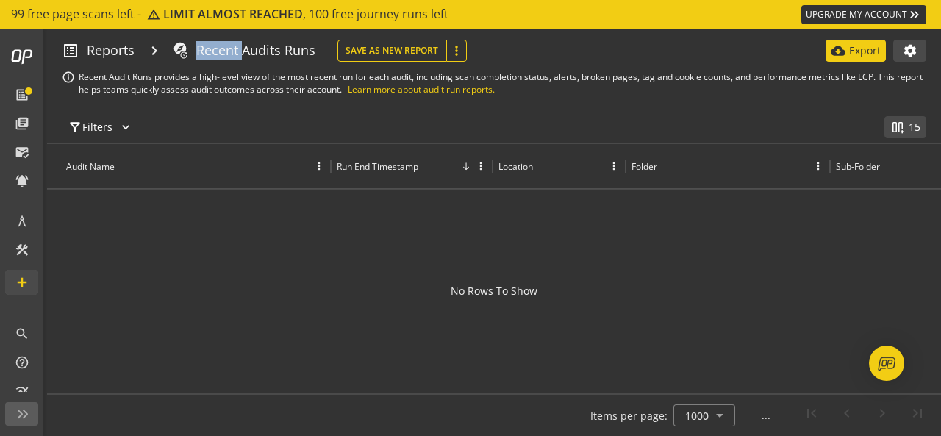
click at [213, 57] on div "Recent Audits Runs" at bounding box center [255, 50] width 119 height 19
click at [109, 48] on span "Reports" at bounding box center [111, 50] width 48 height 19
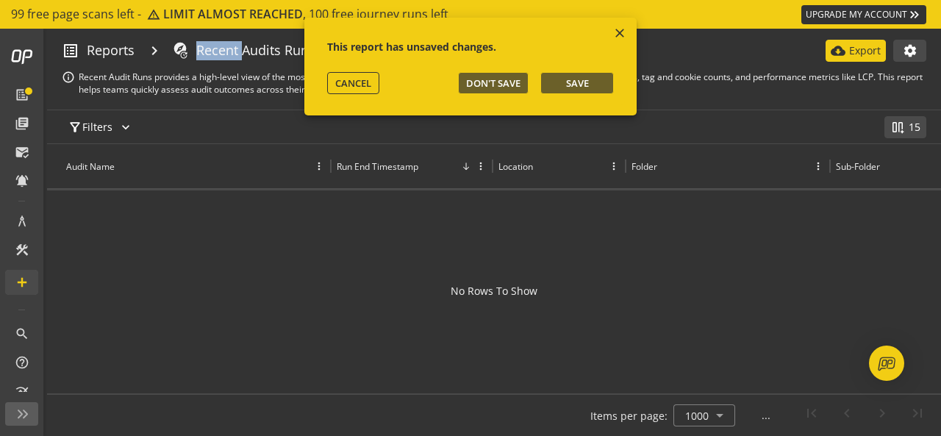
click at [497, 72] on button "Don't Save" at bounding box center [493, 83] width 71 height 22
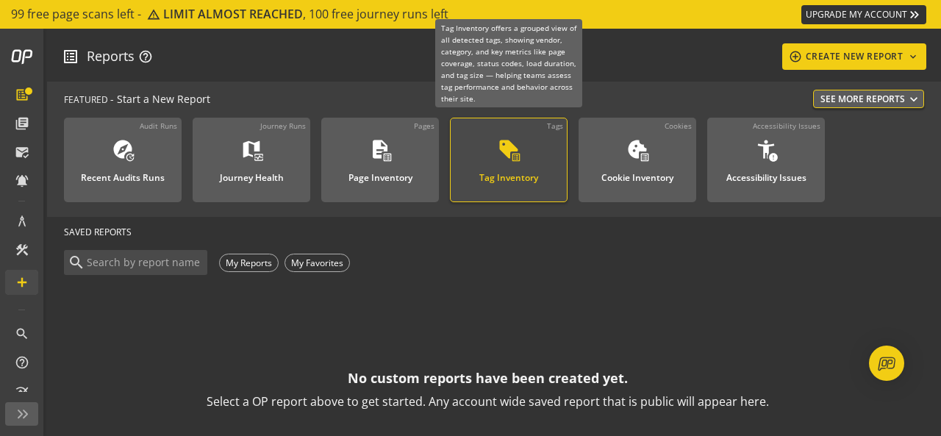
click at [533, 176] on div "Tag Inventory" at bounding box center [508, 173] width 59 height 19
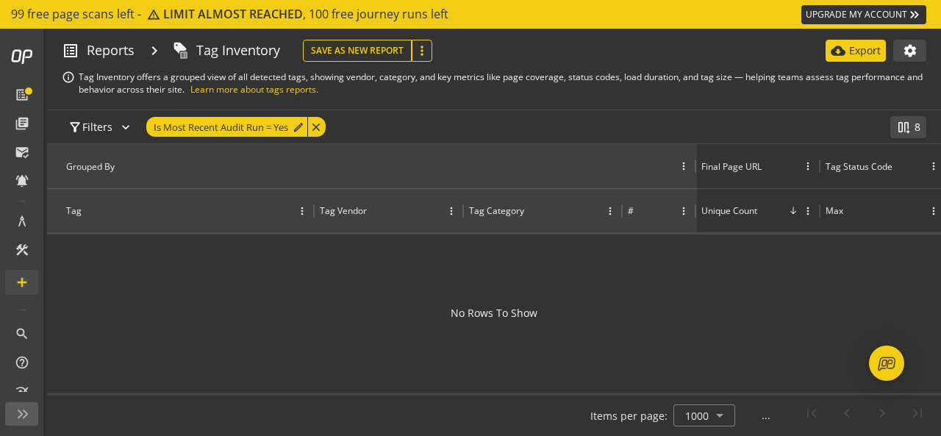
click at [293, 74] on p "Tag Inventory offers a grouped view of all detected tags, showing vendor, categ…" at bounding box center [503, 83] width 848 height 25
click at [316, 129] on div "close" at bounding box center [316, 127] width 18 height 20
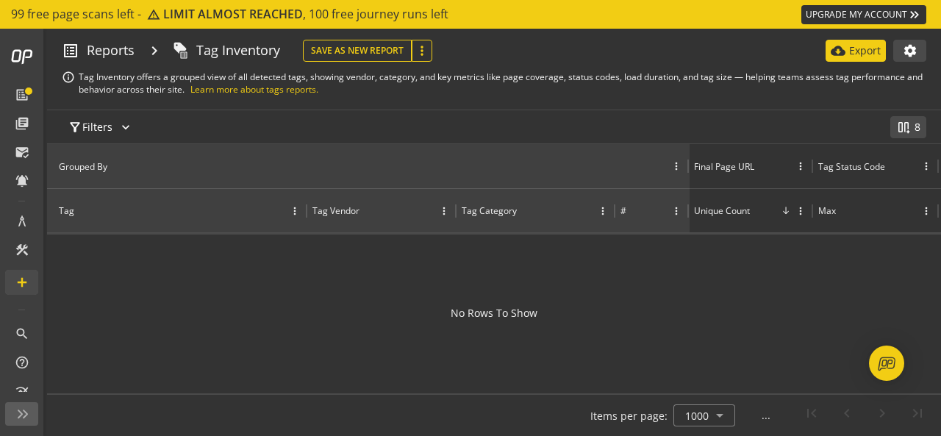
scroll to position [0, 206]
click at [511, 308] on div at bounding box center [494, 310] width 894 height 151
click at [431, 54] on button "more_vert" at bounding box center [422, 51] width 21 height 22
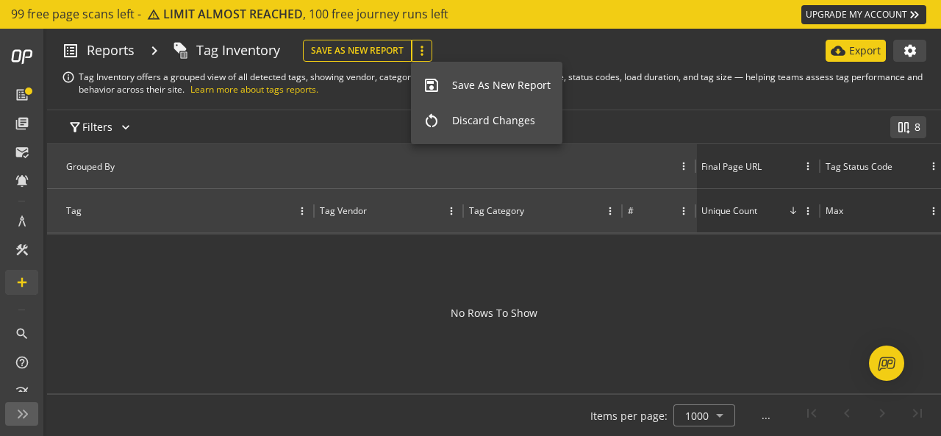
click at [450, 132] on button "restart_alt Discard Changes" at bounding box center [486, 120] width 151 height 35
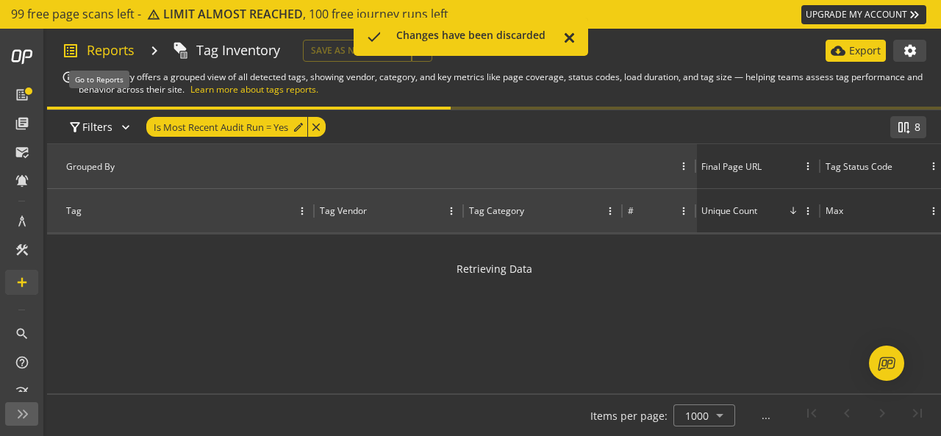
click at [110, 50] on span "Reports" at bounding box center [111, 50] width 48 height 19
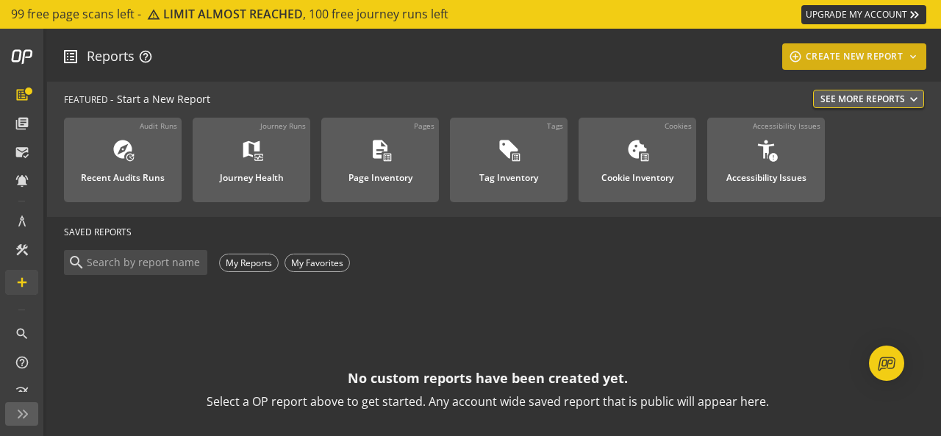
click at [857, 53] on div "add_circle_outline CREATE NEW REPORT keyboard_arrow_down" at bounding box center [854, 56] width 133 height 26
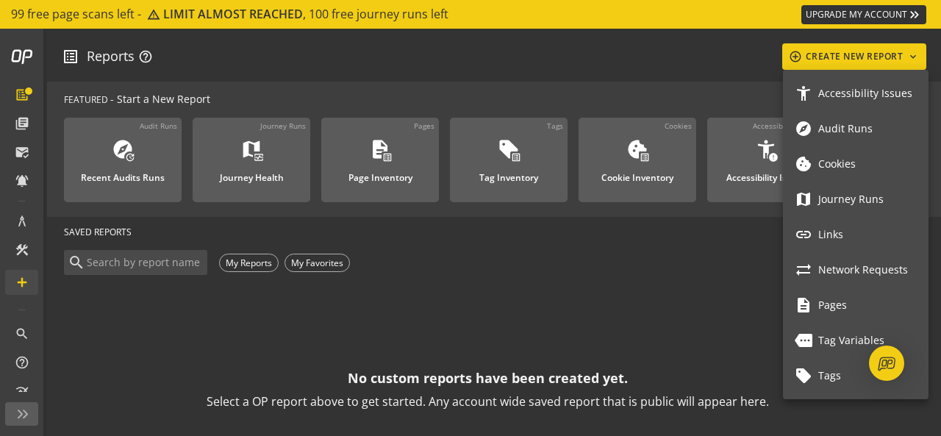
click at [701, 283] on div at bounding box center [470, 218] width 941 height 436
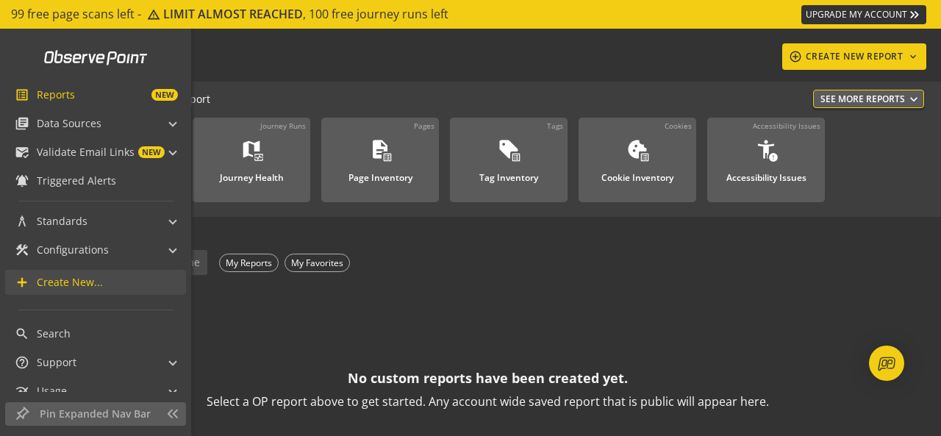
click at [75, 291] on link "add Create New..." at bounding box center [95, 282] width 181 height 25
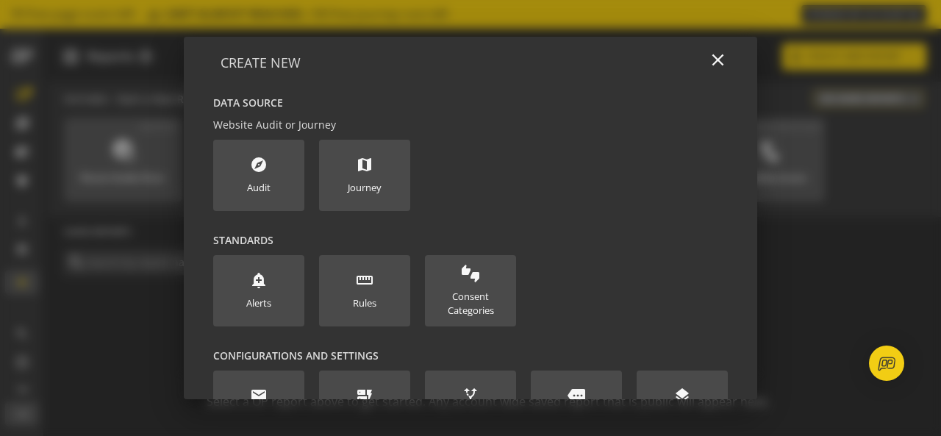
scroll to position [1, 0]
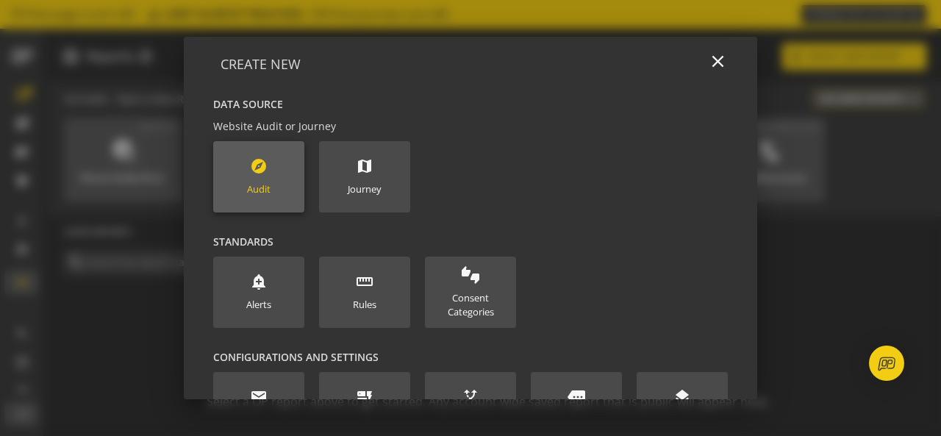
click at [254, 189] on div "Audit" at bounding box center [259, 189] width 24 height 14
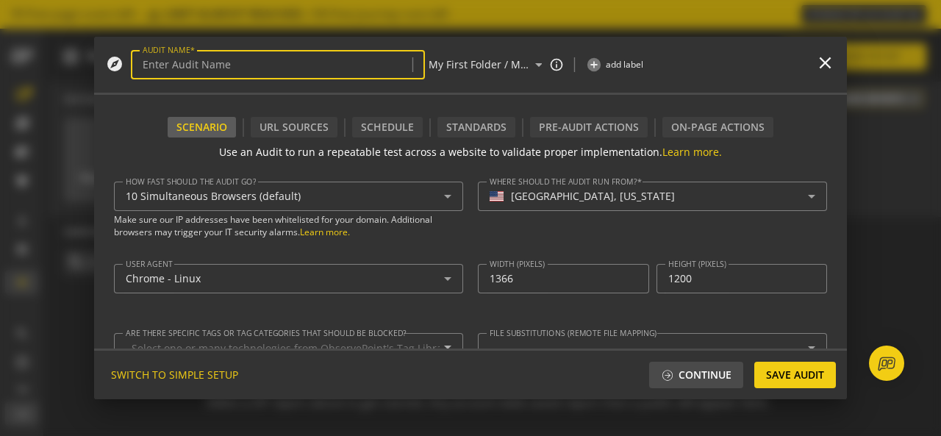
type textarea "[PERSON_NAME][EMAIL_ADDRESS][DOMAIN_NAME]"
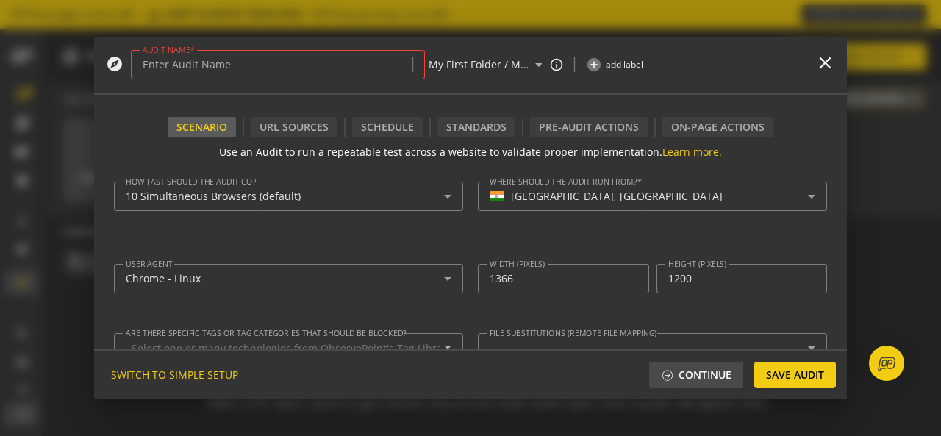
click at [199, 95] on div "Scenario URL Sources Schedule Standards Pre-audit Actions On-Page Actions Use a…" at bounding box center [470, 247] width 753 height 304
click at [160, 60] on input "AUDIT NAME" at bounding box center [278, 65] width 271 height 13
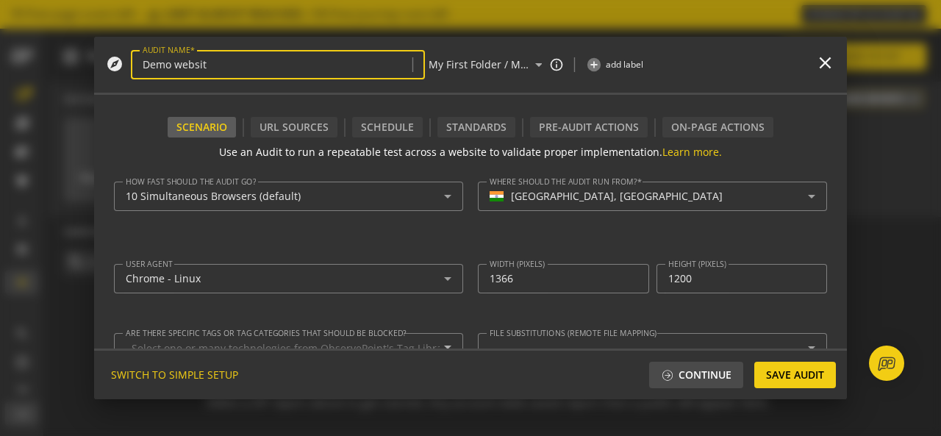
type input "Demo website"
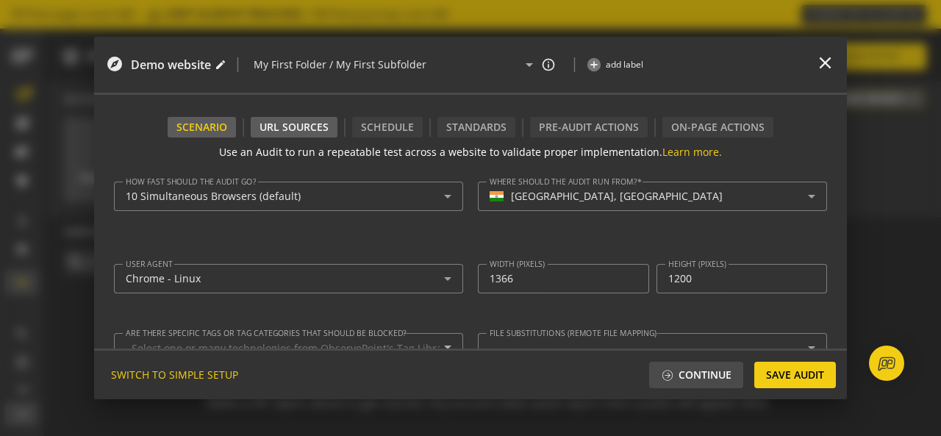
click at [293, 130] on div "URL Sources" at bounding box center [294, 127] width 69 height 15
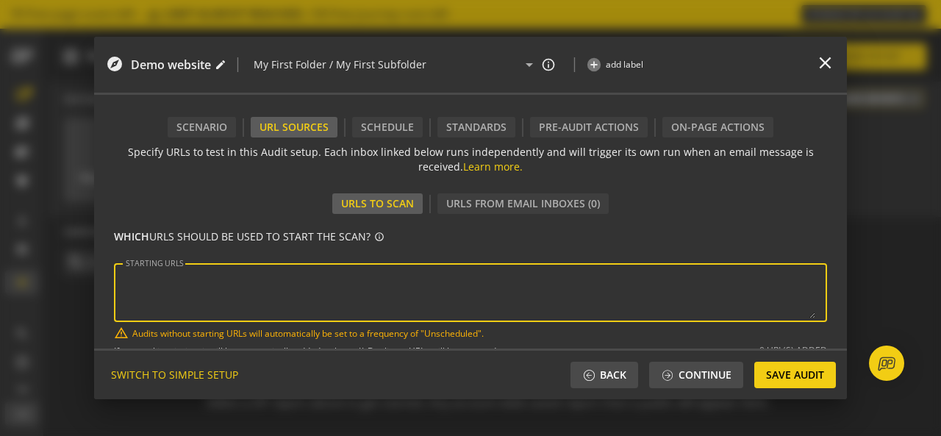
click at [316, 279] on textarea "STARTING URLS" at bounding box center [471, 292] width 690 height 51
click at [264, 289] on textarea "STARTING URLS" at bounding box center [471, 292] width 690 height 51
paste textarea "[URL][DOMAIN_NAME]"
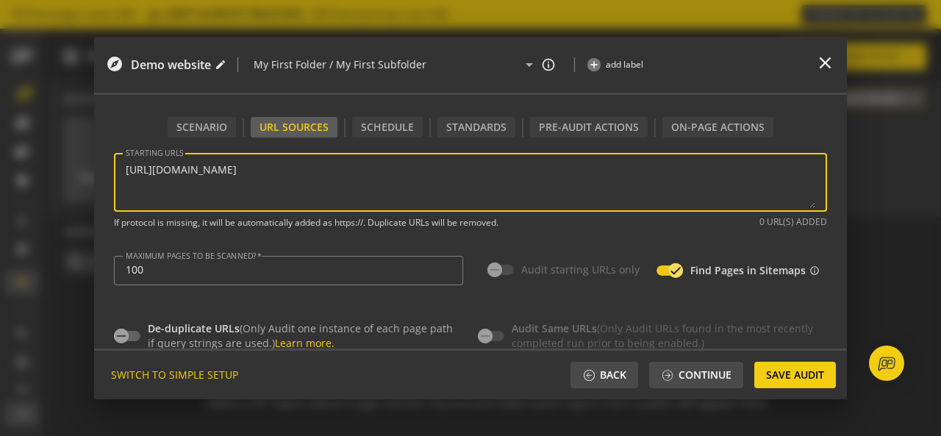
scroll to position [114, 0]
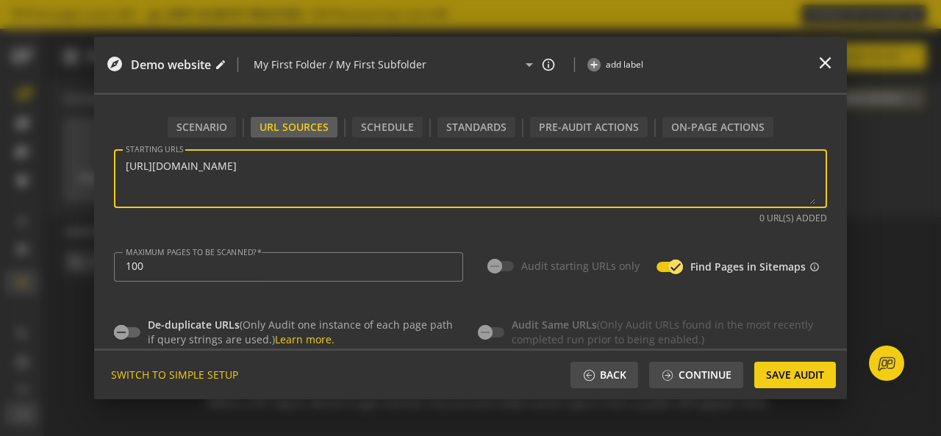
type textarea "[URL][DOMAIN_NAME]"
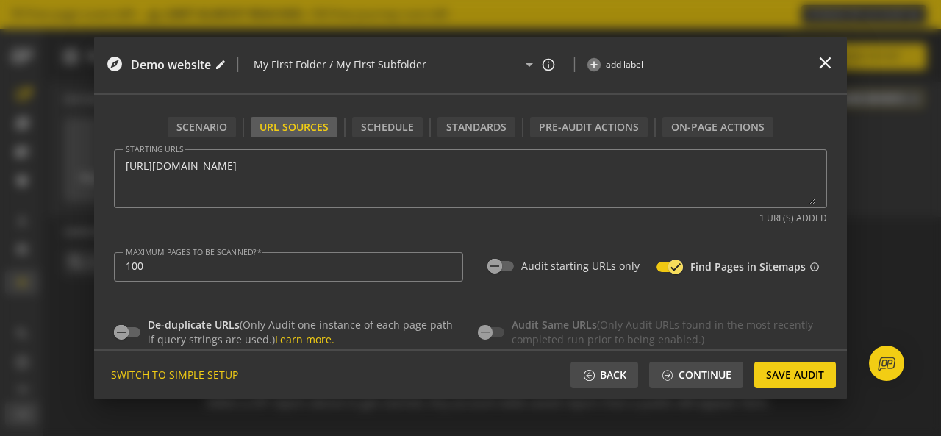
click at [313, 246] on div "MAXIMUM PAGES TO BE SCANNED? 100 User limit is 1,000 pages. Audit starting URLs…" at bounding box center [470, 267] width 713 height 59
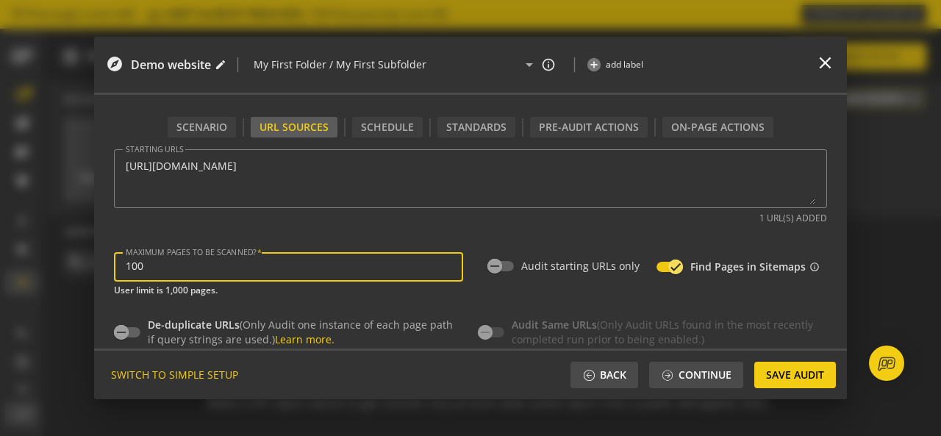
click at [307, 265] on input "100" at bounding box center [289, 266] width 326 height 13
click at [369, 265] on input "100" at bounding box center [289, 266] width 326 height 13
click at [384, 223] on mat-hint "If protocol is missing, it will be automatically added as https://. Duplicate U…" at bounding box center [306, 217] width 385 height 15
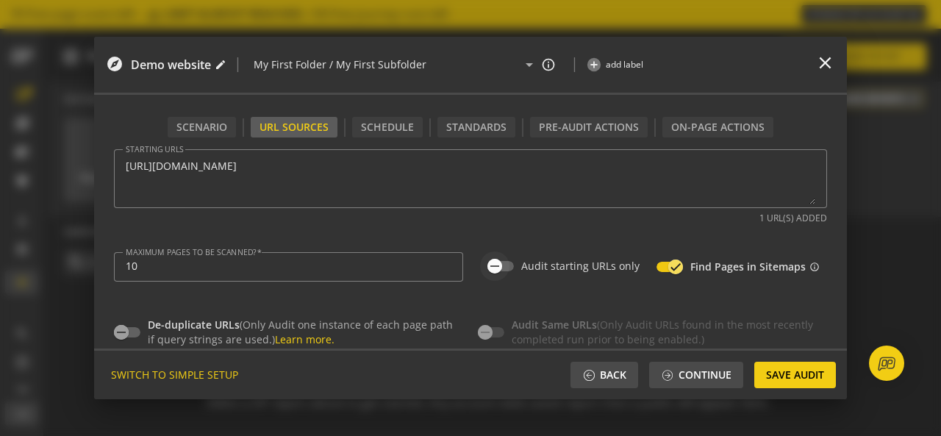
click at [499, 271] on icon "button" at bounding box center [494, 266] width 13 height 13
click at [500, 271] on icon "button" at bounding box center [506, 266] width 13 height 13
type input "100"
click at [703, 306] on div "De-duplicate URLs (Only Audit one instance of each page path if query strings a…" at bounding box center [470, 321] width 713 height 51
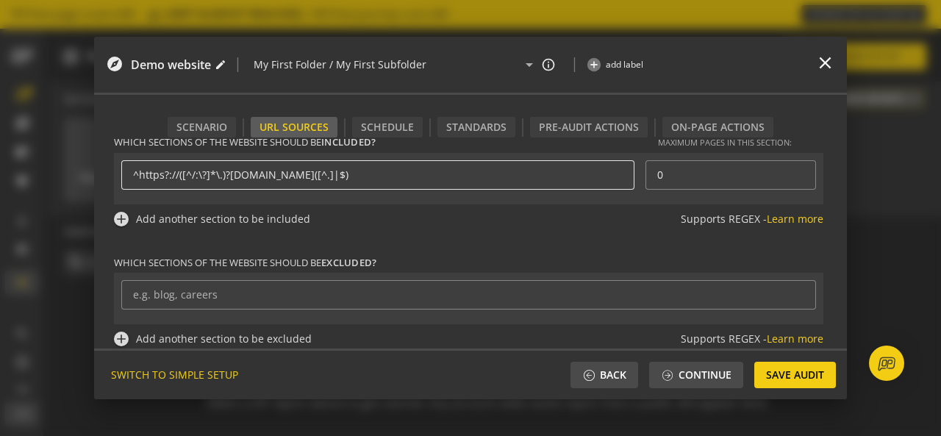
scroll to position [367, 0]
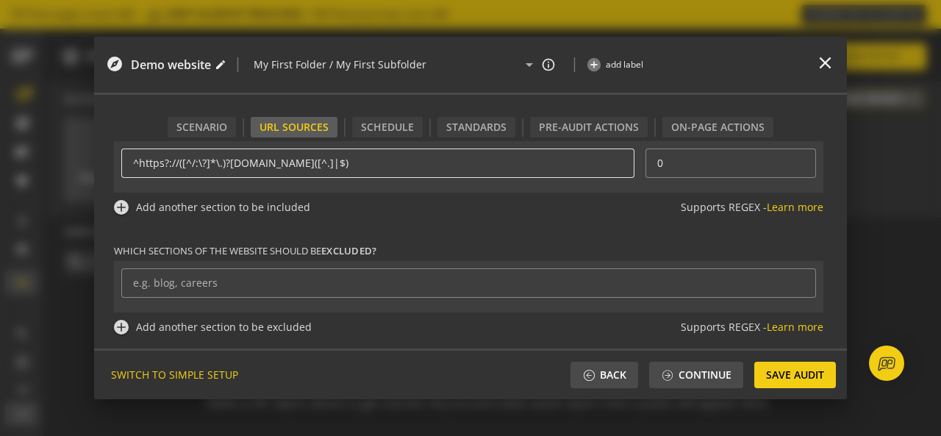
click at [485, 232] on div "Which sections of the website should be included? Maximum pages in this section…" at bounding box center [470, 229] width 713 height 240
click at [479, 276] on div at bounding box center [468, 282] width 671 height 29
click at [471, 290] on div at bounding box center [468, 282] width 671 height 29
click at [527, 252] on span "Which sections of the website should be excluded?" at bounding box center [469, 251] width 710 height 14
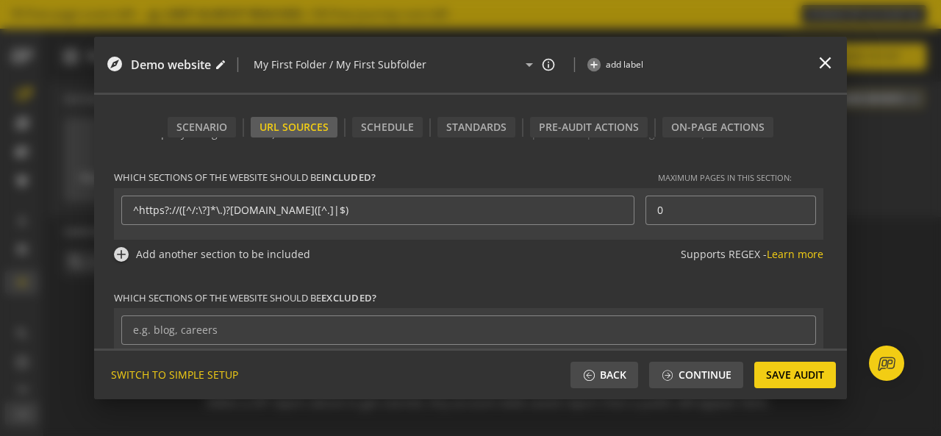
scroll to position [319, 0]
click at [284, 248] on div "Add another section to be included" at bounding box center [223, 255] width 174 height 15
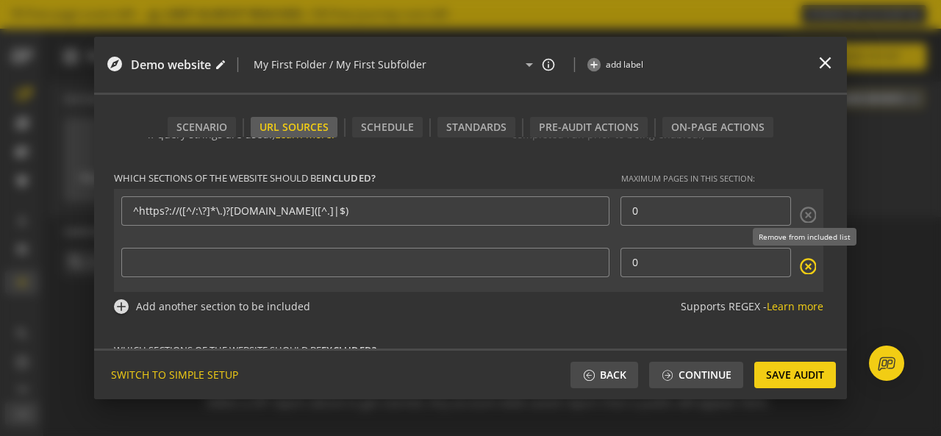
click at [807, 261] on mat-icon "highlight_off" at bounding box center [808, 266] width 18 height 18
type input "^https?://([^/:\?]*\.)?[DOMAIN_NAME]([^.]|$)"
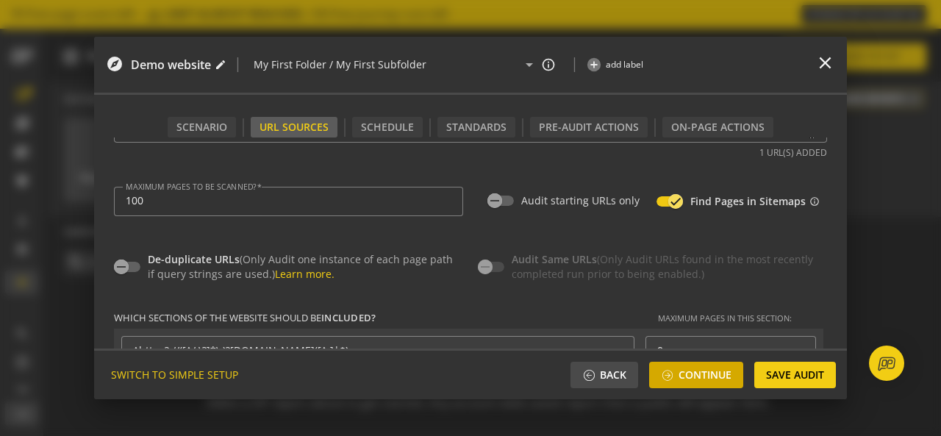
scroll to position [179, 0]
click at [699, 388] on span "Continue" at bounding box center [705, 375] width 53 height 26
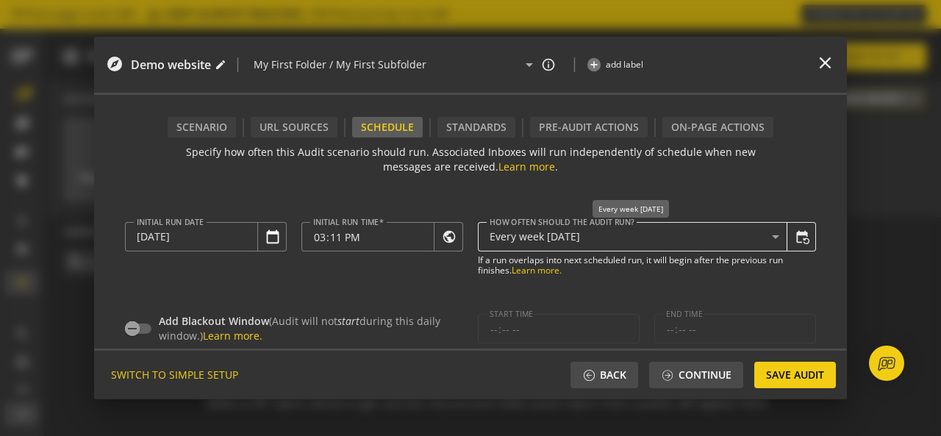
click at [566, 242] on span "Every week [DATE]" at bounding box center [535, 236] width 90 height 14
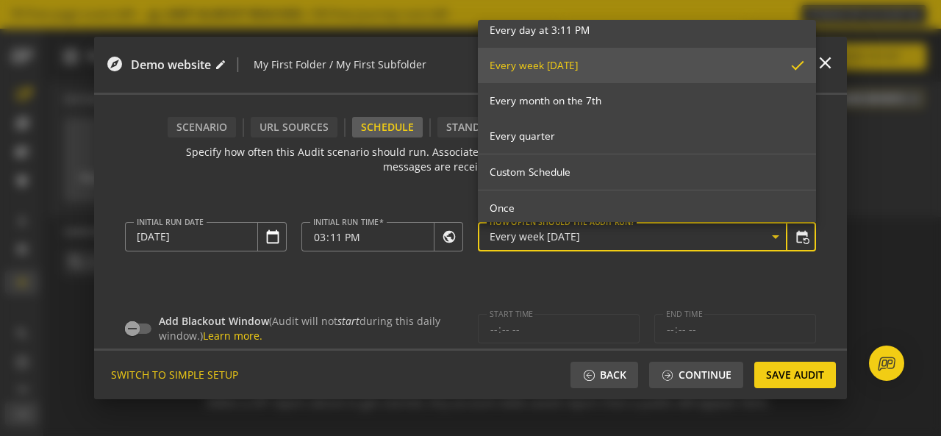
scroll to position [129, 0]
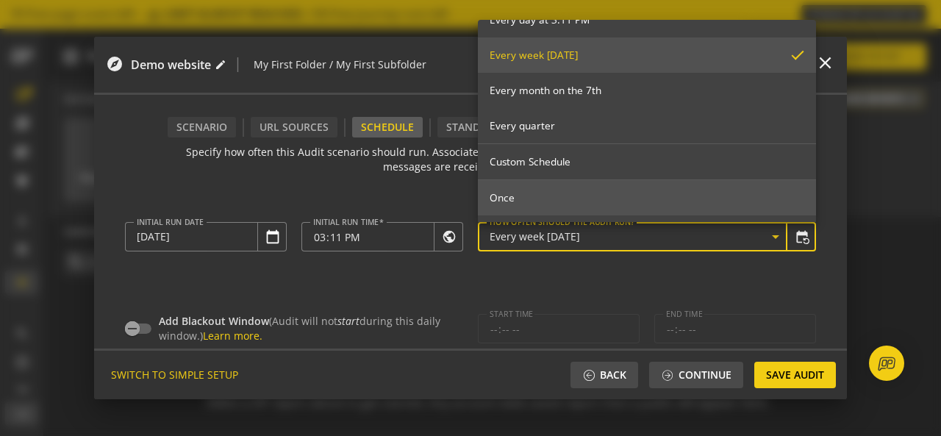
click at [531, 182] on mat-option "Once" at bounding box center [647, 197] width 338 height 35
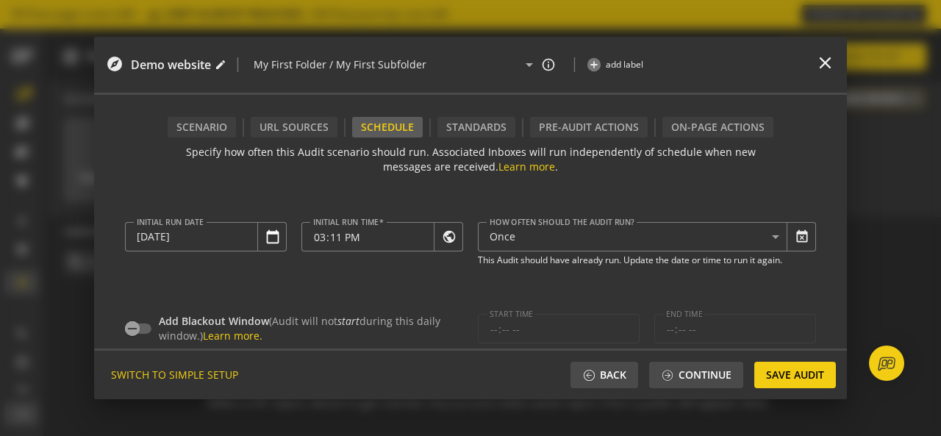
click at [525, 260] on mat-hint "This Audit should have already run. Update the date or time to run it again." at bounding box center [630, 259] width 304 height 14
click at [569, 334] on mat-form-field "Start time" at bounding box center [559, 328] width 162 height 29
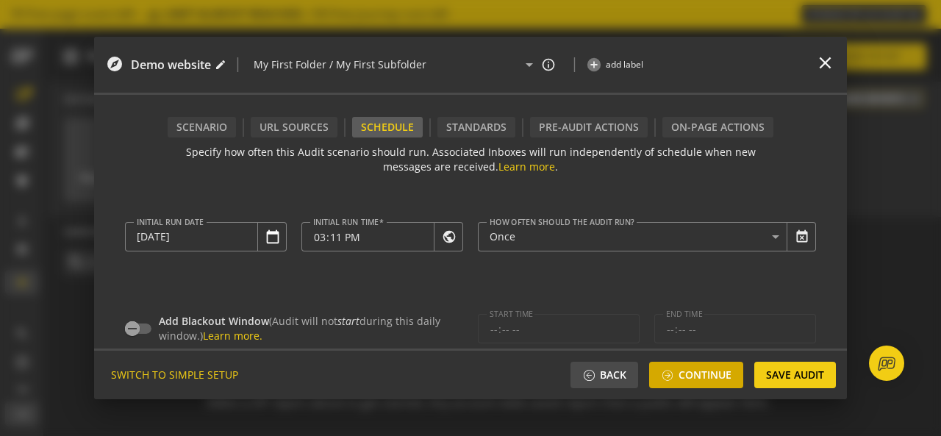
click at [721, 378] on span "Continue" at bounding box center [705, 375] width 53 height 26
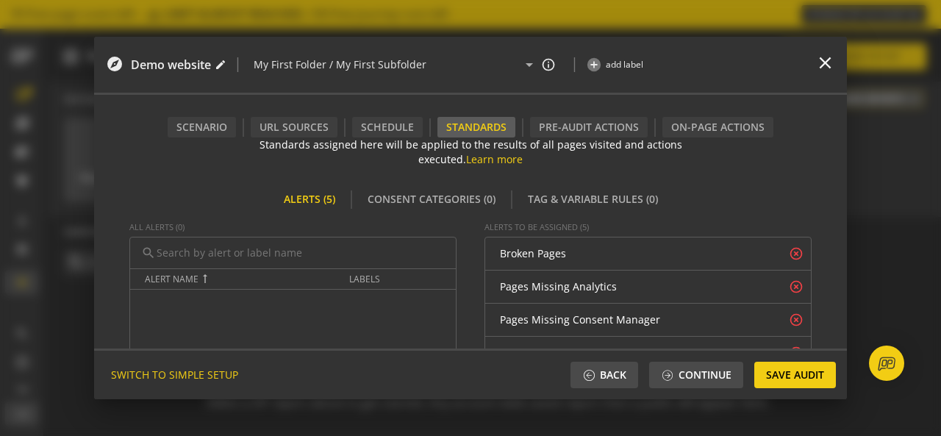
scroll to position [0, 0]
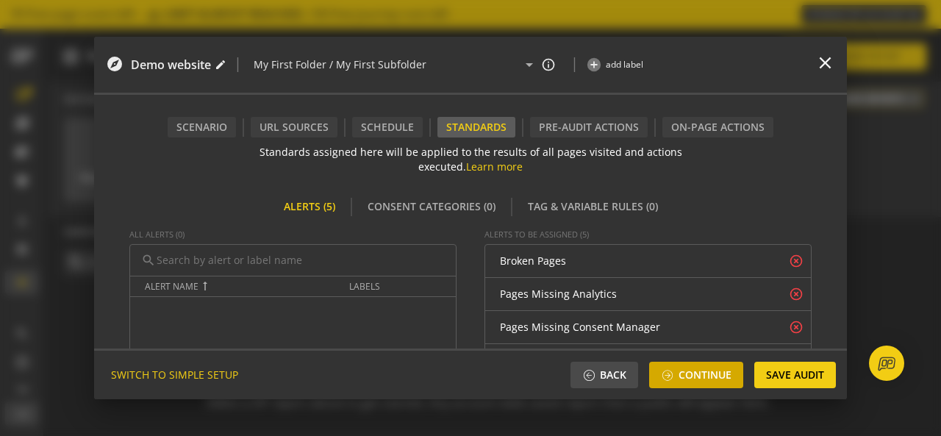
click at [726, 373] on span "Continue" at bounding box center [705, 375] width 53 height 26
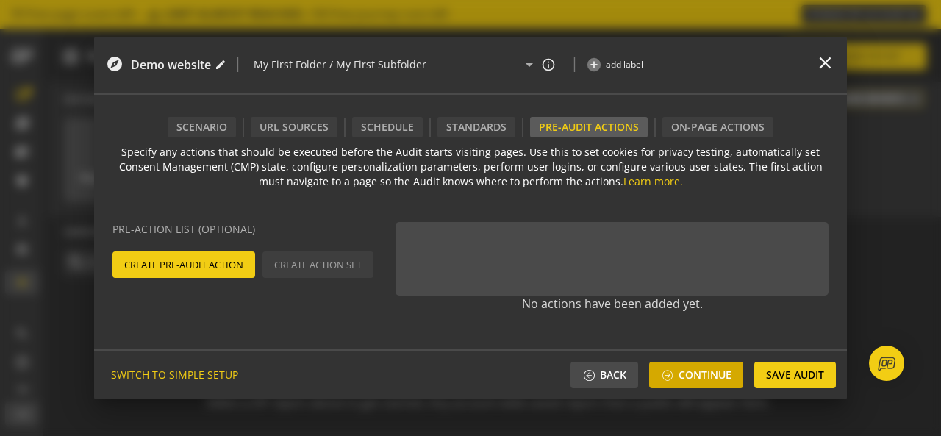
click at [696, 375] on span "Continue" at bounding box center [705, 375] width 53 height 26
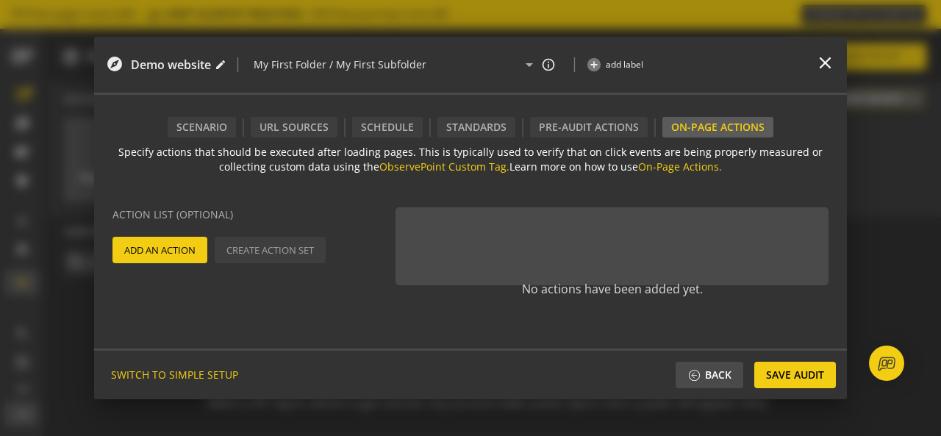
click at [198, 250] on span at bounding box center [160, 249] width 95 height 35
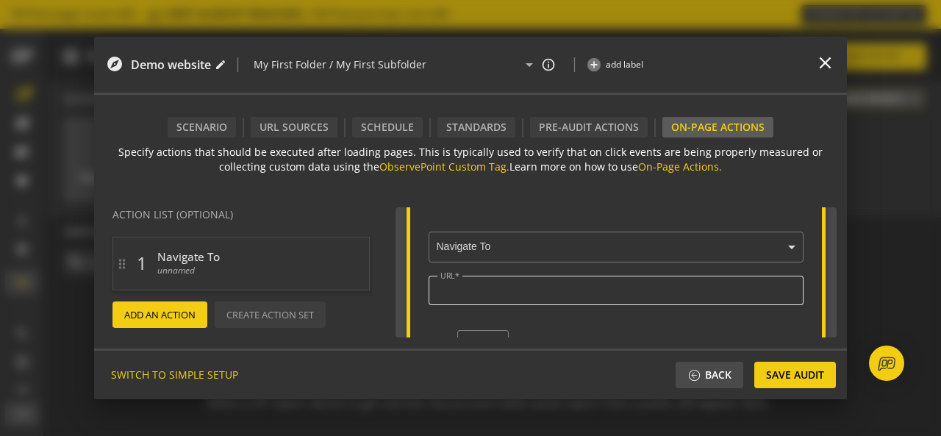
scroll to position [42, 0]
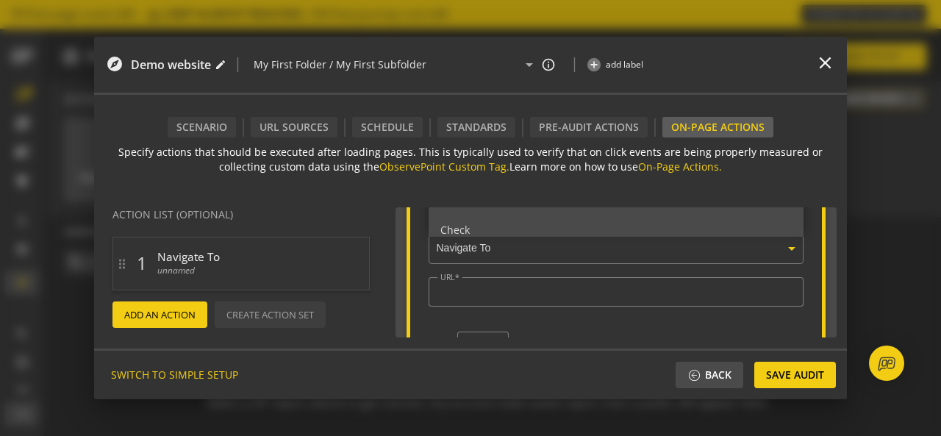
click at [507, 243] on input "text" at bounding box center [620, 249] width 368 height 13
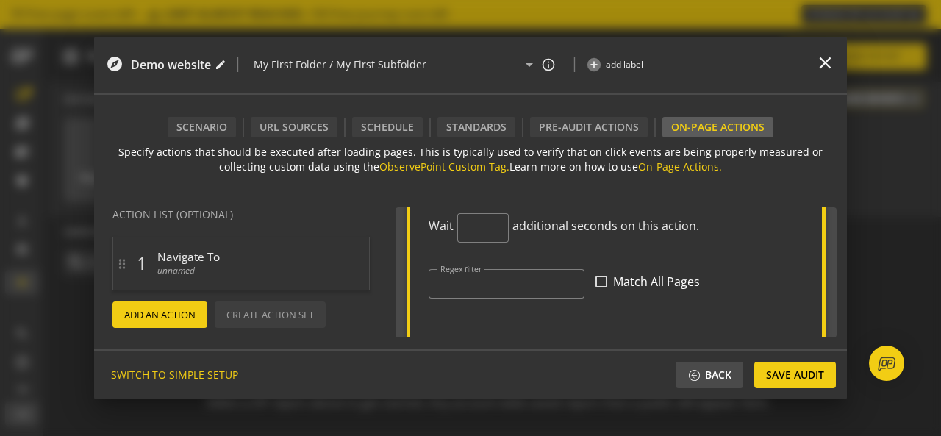
scroll to position [165, 0]
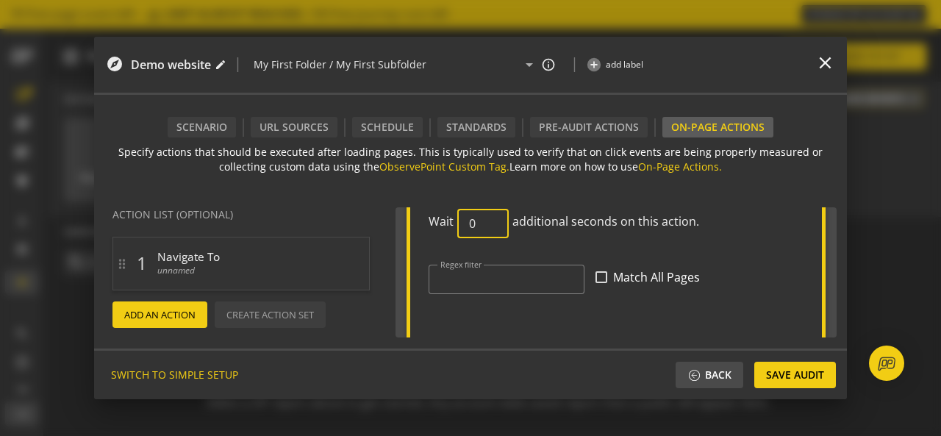
type input "0"
click at [490, 224] on input "0" at bounding box center [483, 224] width 28 height 14
click at [543, 257] on div "Regex filter Match All Pages" at bounding box center [616, 281] width 375 height 56
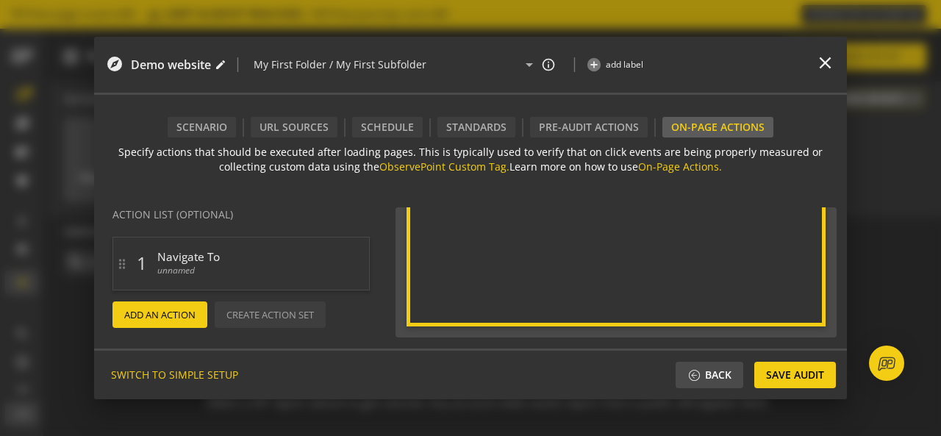
scroll to position [266, 0]
click at [362, 251] on mat-icon "delete" at bounding box center [357, 252] width 18 height 18
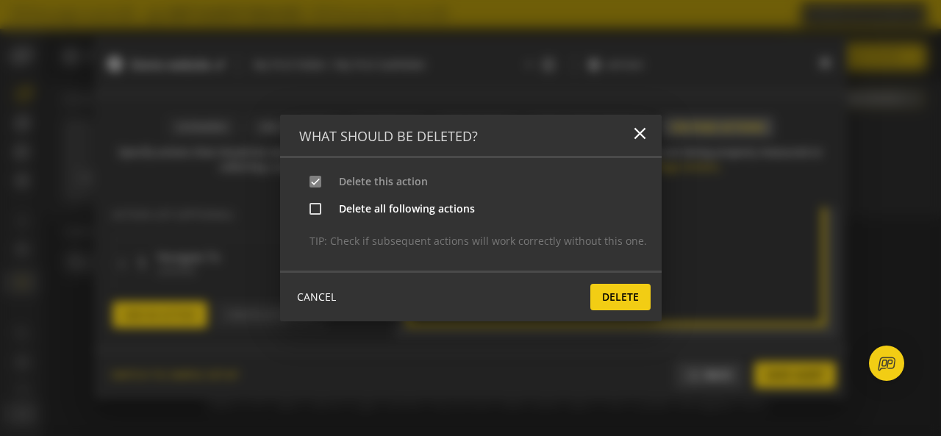
click at [443, 211] on b "Delete all following actions" at bounding box center [407, 209] width 136 height 14
click at [321, 211] on input "Delete all following actions" at bounding box center [316, 209] width 12 height 12
checkbox input "true"
click at [604, 293] on span "Delete" at bounding box center [620, 297] width 37 height 26
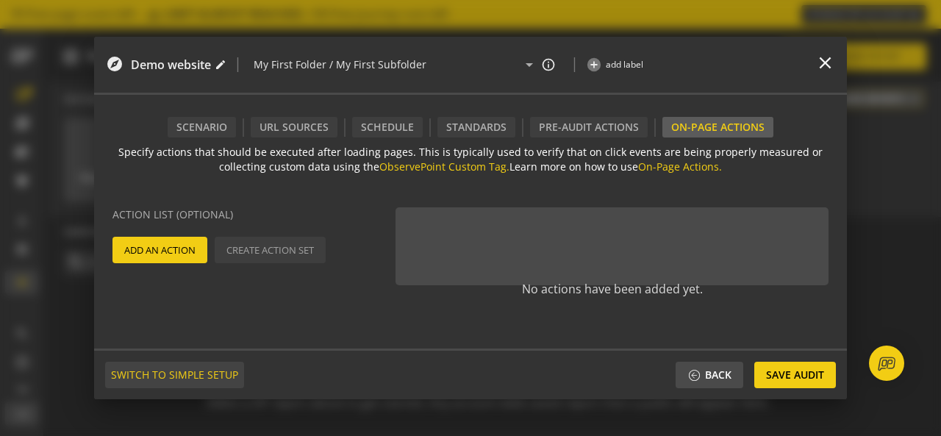
click at [178, 378] on span "SWITCH TO SIMPLE SETUP" at bounding box center [174, 375] width 127 height 26
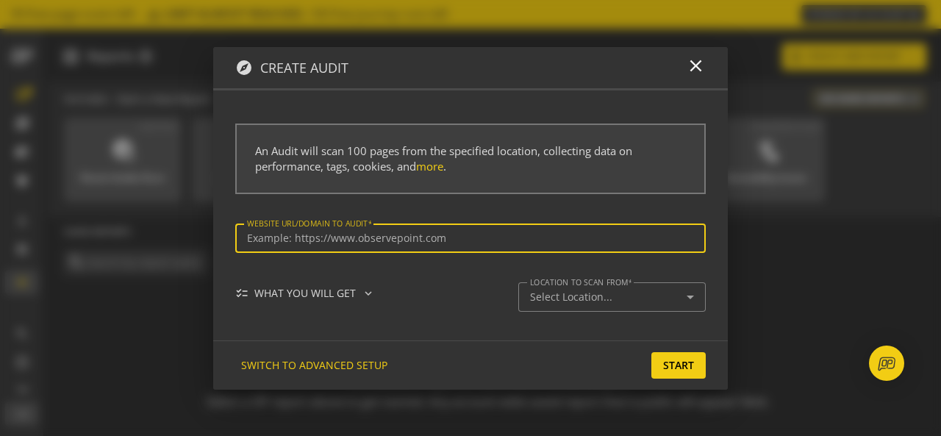
type input "[URL][DOMAIN_NAME]"
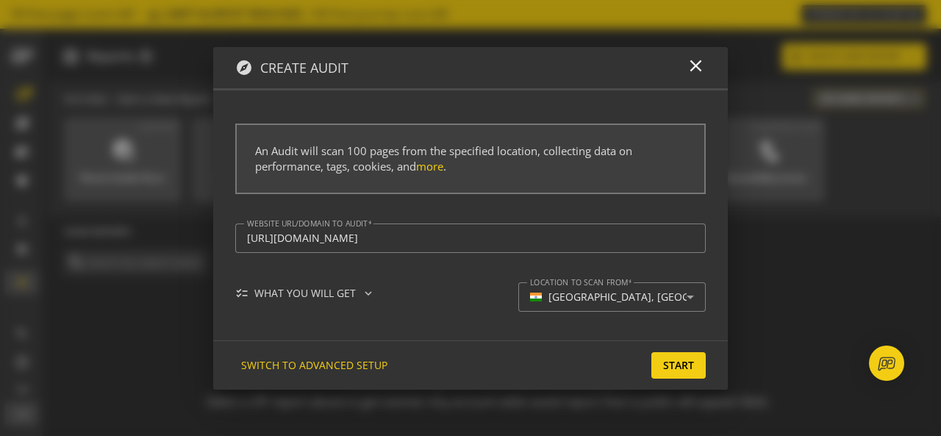
click at [404, 321] on div "checklist WHAT YOU WILL GET expand_more check Inventory, performance, and initi…" at bounding box center [470, 306] width 471 height 49
click at [338, 296] on div "checklist WHAT YOU WILL GET expand_more" at bounding box center [310, 293] width 151 height 15
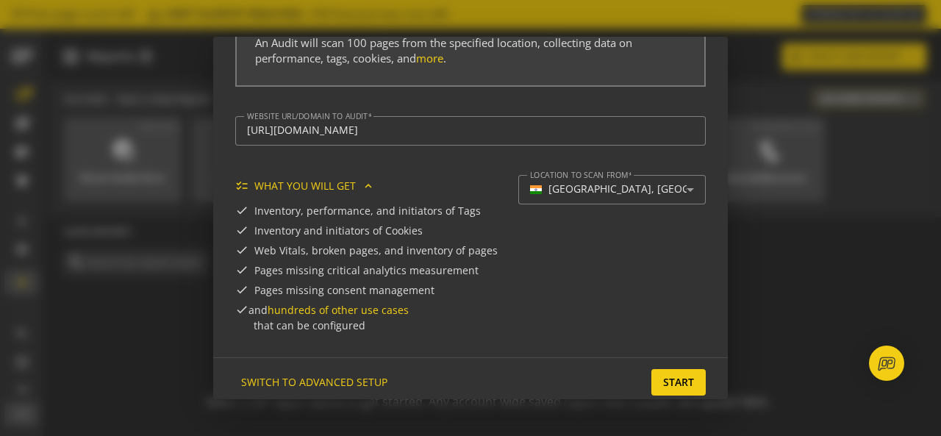
scroll to position [104, 0]
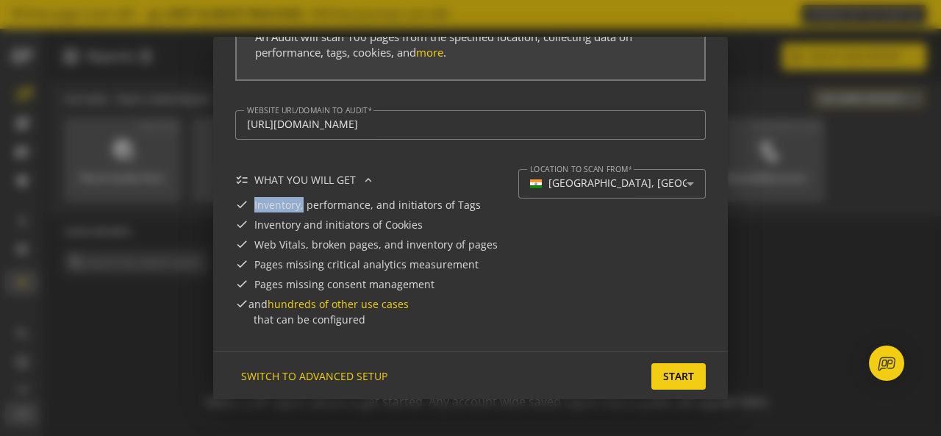
drag, startPoint x: 251, startPoint y: 207, endPoint x: 303, endPoint y: 202, distance: 52.4
click at [303, 202] on li "check Inventory, performance, and initiators of Tags" at bounding box center [366, 204] width 263 height 15
click at [303, 202] on span "Inventory, performance, and initiators of Tags" at bounding box center [367, 204] width 227 height 15
click at [312, 202] on span "Inventory, performance, and initiators of Tags" at bounding box center [367, 204] width 227 height 15
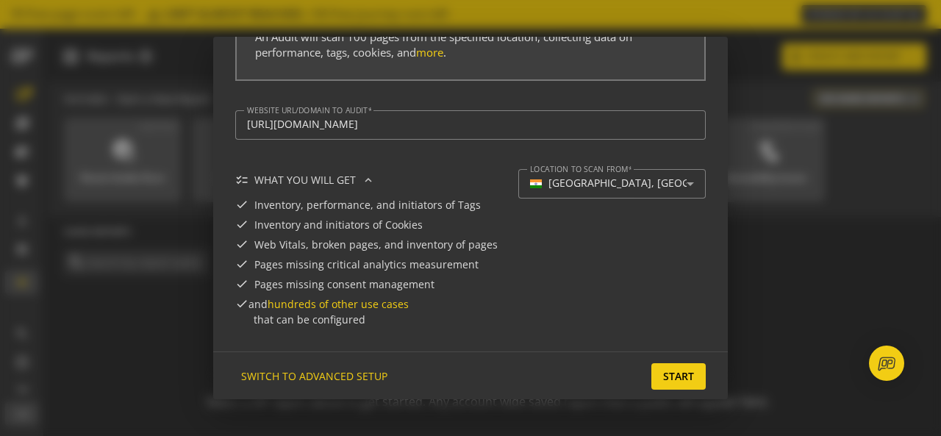
click at [390, 203] on span "Inventory, performance, and initiators of Tags" at bounding box center [367, 204] width 227 height 15
click at [459, 210] on span "Inventory, performance, and initiators of Tags" at bounding box center [367, 204] width 227 height 15
click at [663, 380] on span "Start" at bounding box center [678, 376] width 31 height 26
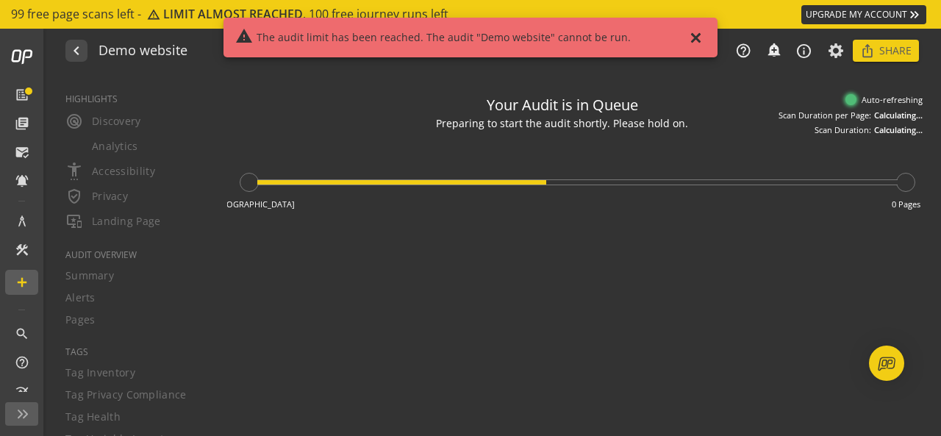
type textarea "Notes can include: -a description of what this audit is validating -changes in …"
